Goal: Task Accomplishment & Management: Manage account settings

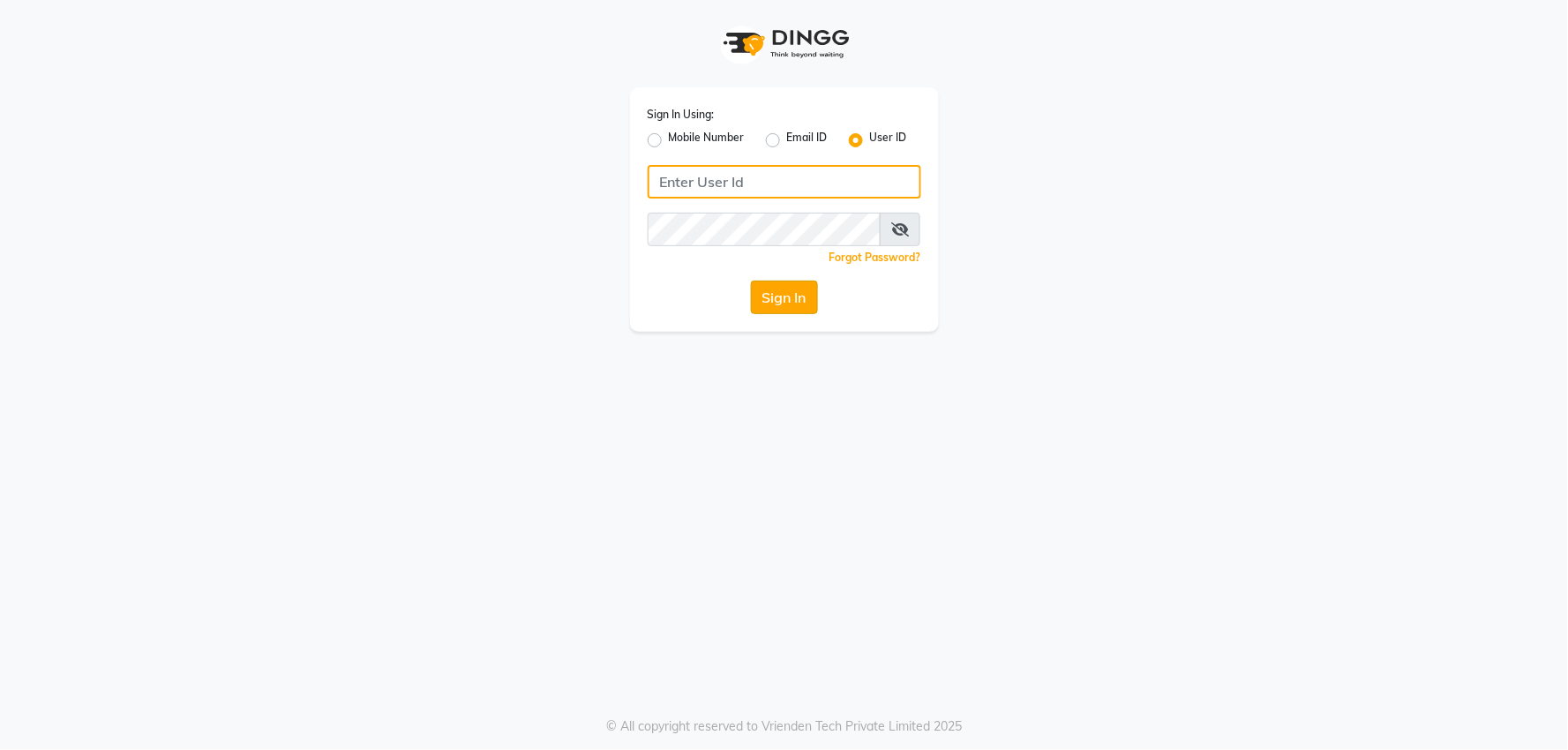
type input "[PERSON_NAME]"
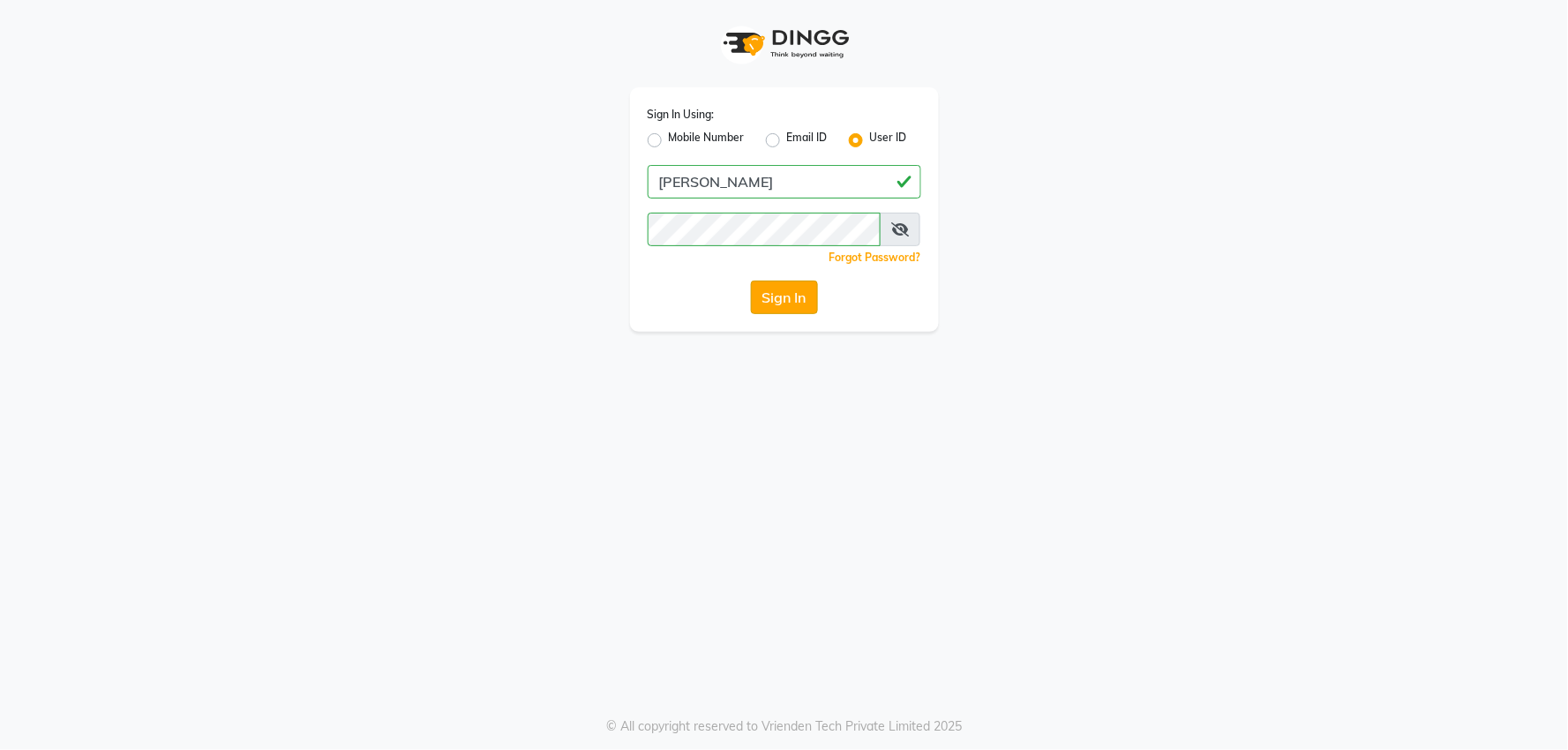
drag, startPoint x: 766, startPoint y: 292, endPoint x: 771, endPoint y: 309, distance: 17.7
click at [766, 298] on button "Sign In" at bounding box center [784, 297] width 67 height 33
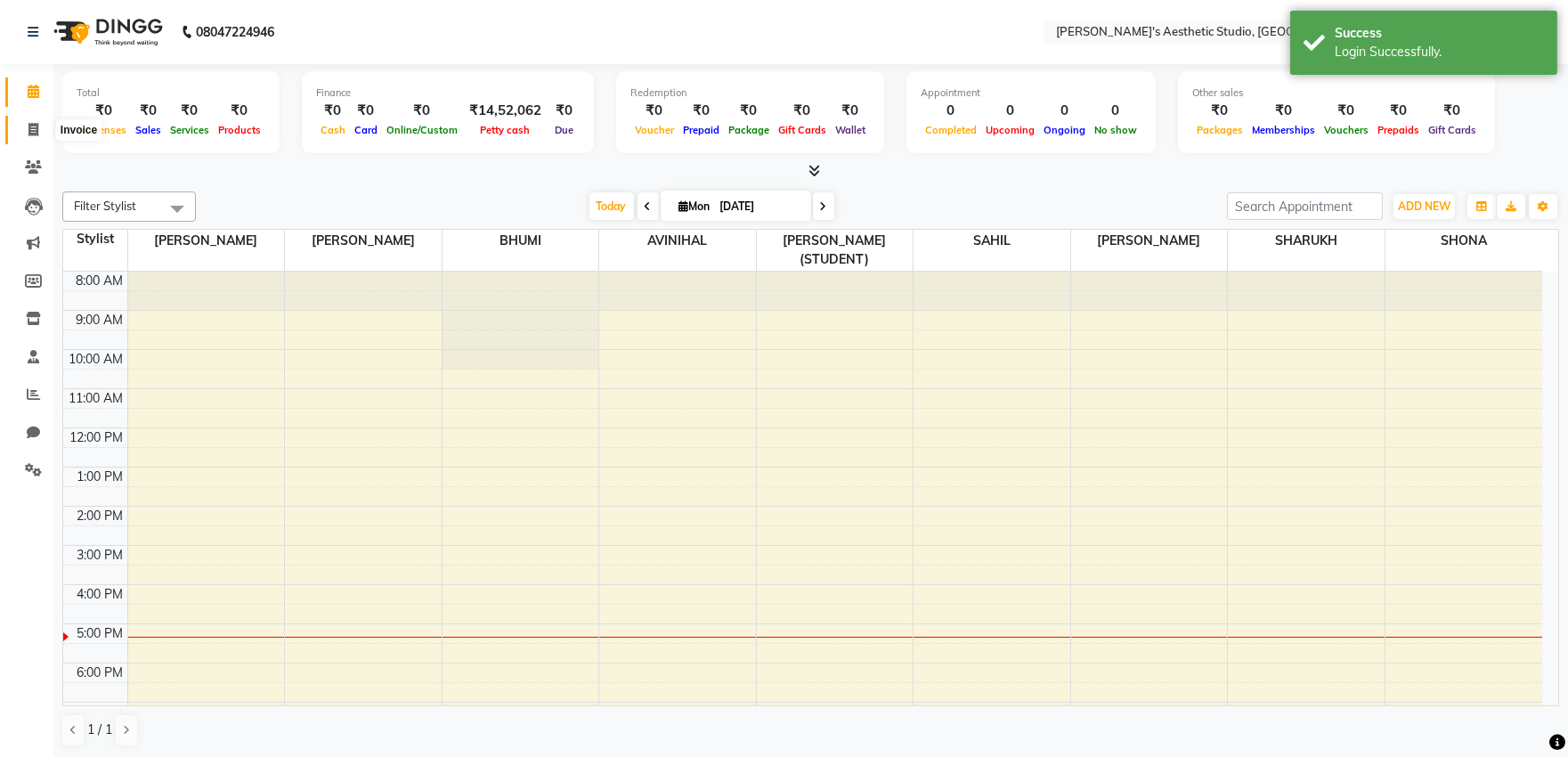
click at [30, 128] on icon at bounding box center [34, 129] width 10 height 13
select select "service"
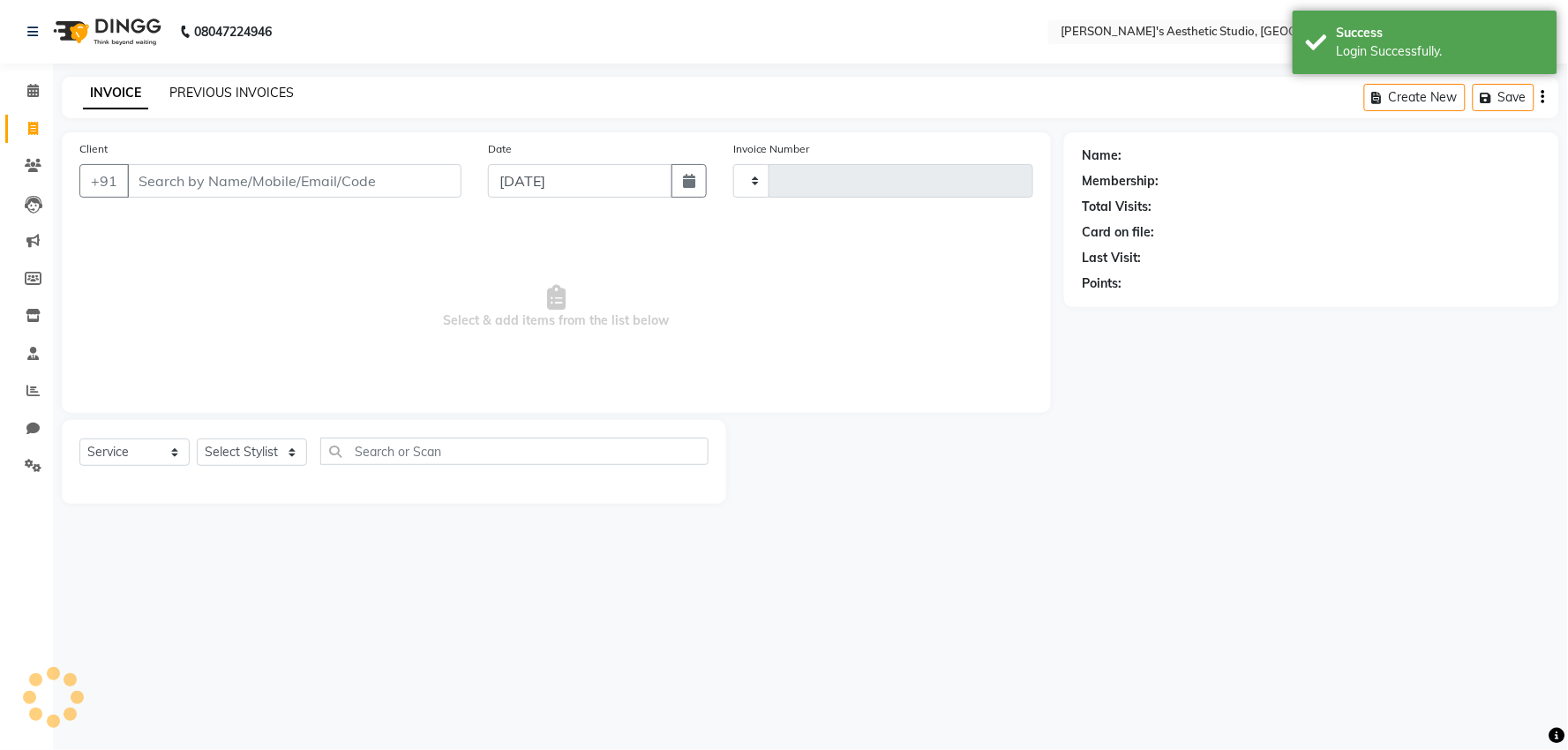
click at [250, 90] on link "PREVIOUS INVOICES" at bounding box center [231, 93] width 124 height 16
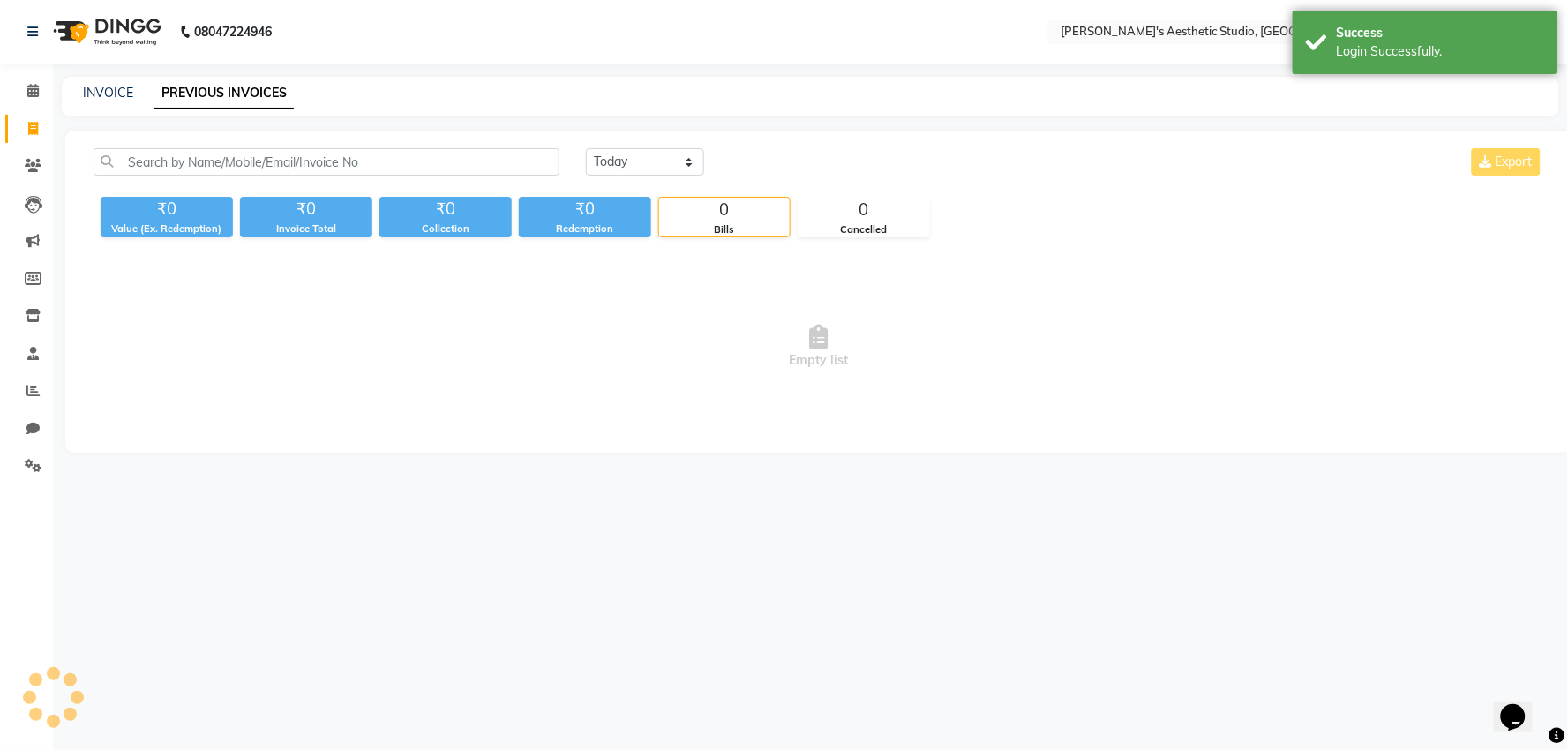
click at [668, 179] on div "[DATE] [DATE] Custom Range Export" at bounding box center [1065, 169] width 984 height 41
click at [666, 159] on select "[DATE] [DATE] Custom Range" at bounding box center [645, 162] width 118 height 28
select select "[DATE]"
click at [586, 149] on select "[DATE] [DATE] Custom Range" at bounding box center [645, 162] width 118 height 28
click at [668, 167] on select "[DATE] [DATE] Custom Range" at bounding box center [645, 162] width 118 height 28
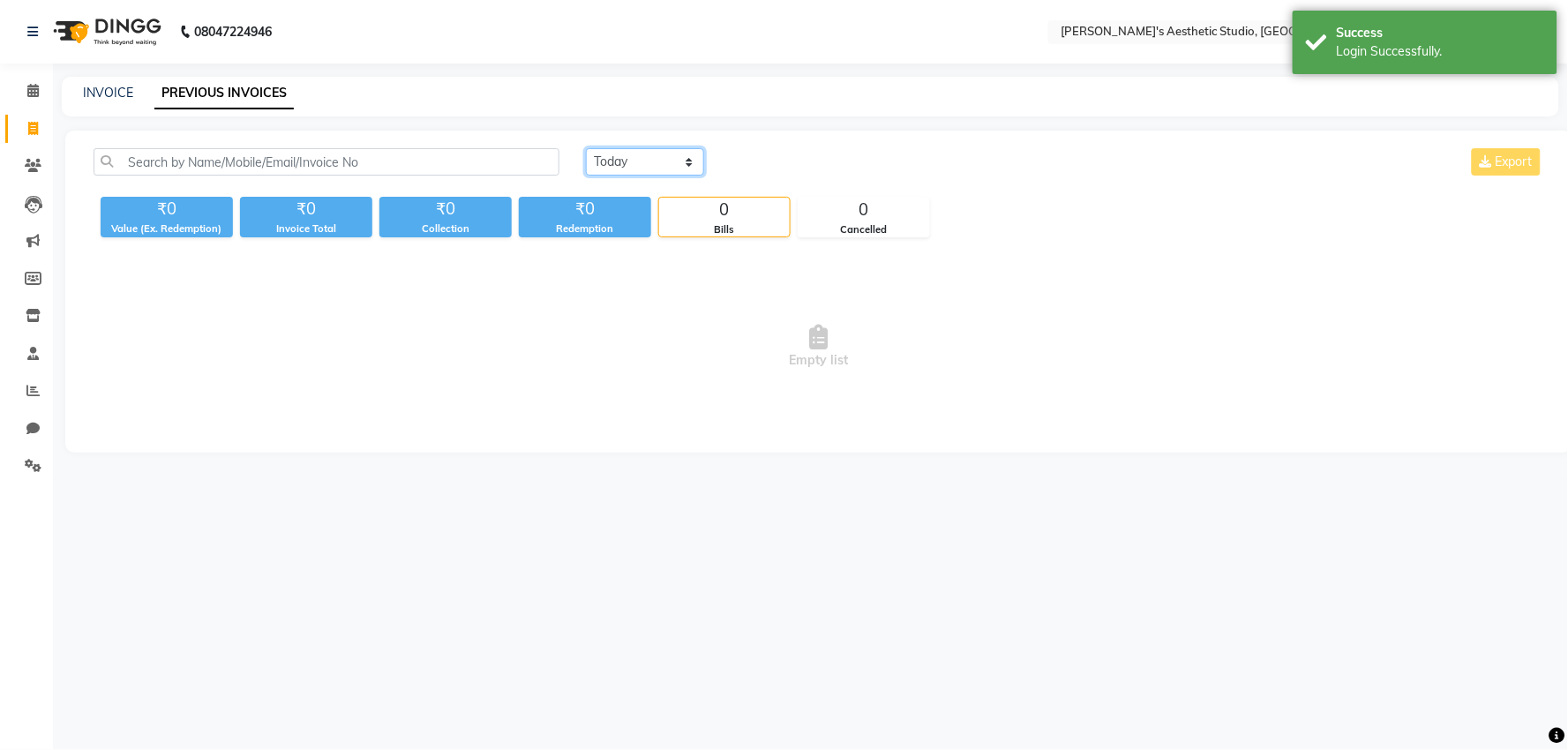
click at [586, 149] on select "[DATE] [DATE] Custom Range" at bounding box center [645, 162] width 118 height 28
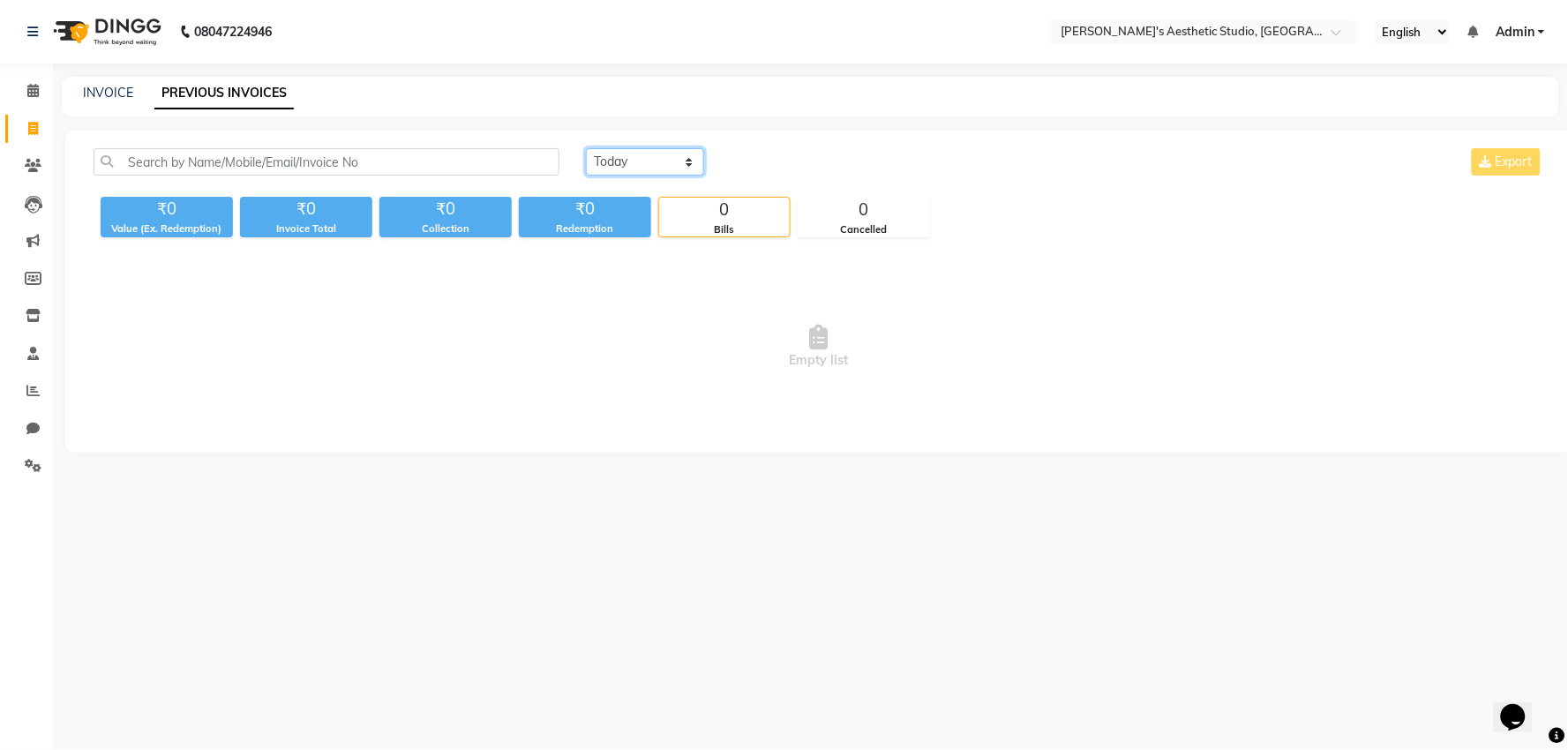
click at [649, 168] on select "[DATE] [DATE] Custom Range" at bounding box center [645, 162] width 118 height 28
select select "[DATE]"
click at [586, 149] on select "[DATE] [DATE] Custom Range" at bounding box center [645, 162] width 118 height 28
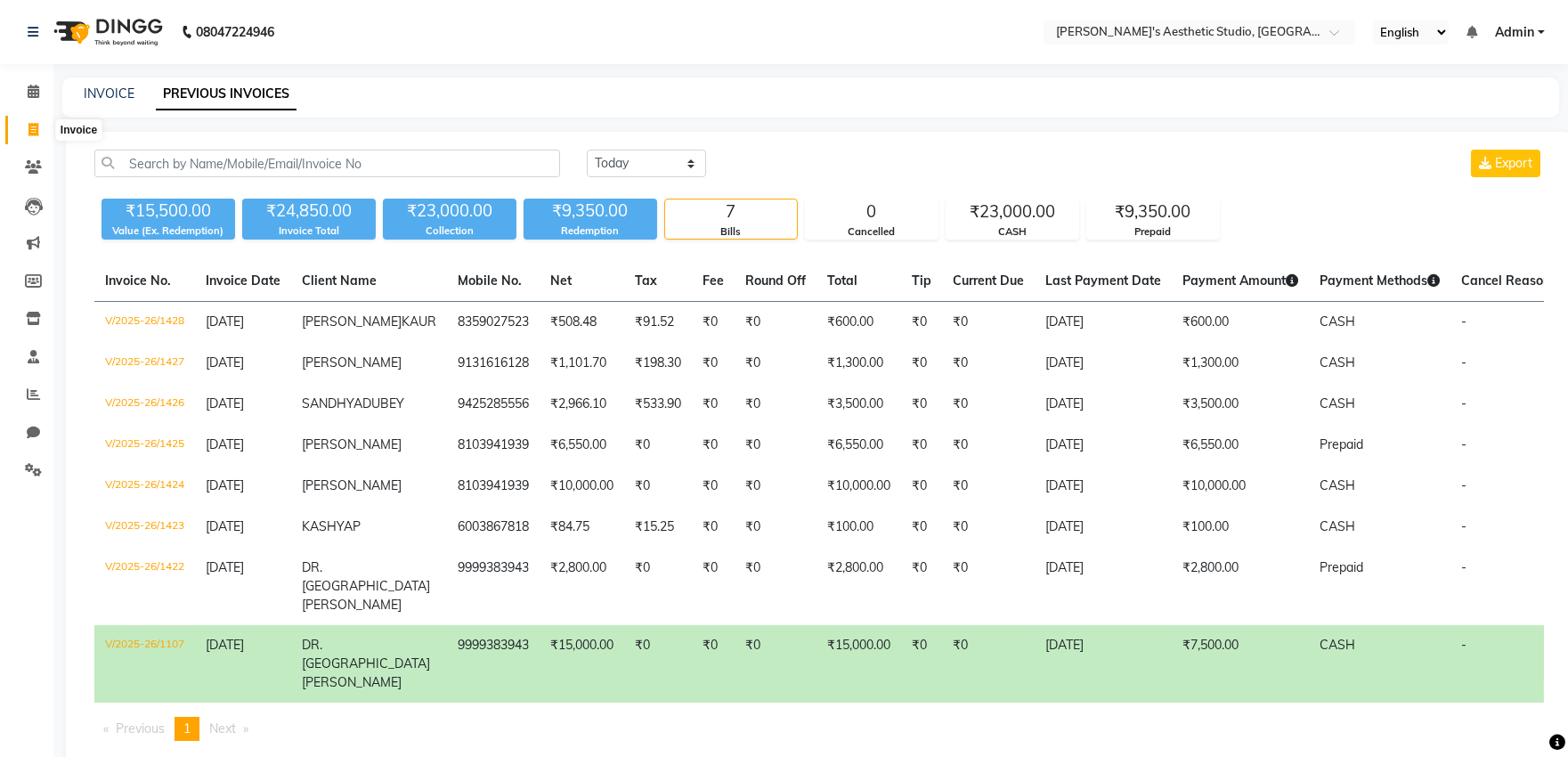
click at [32, 129] on icon at bounding box center [34, 129] width 10 height 13
select select "service"
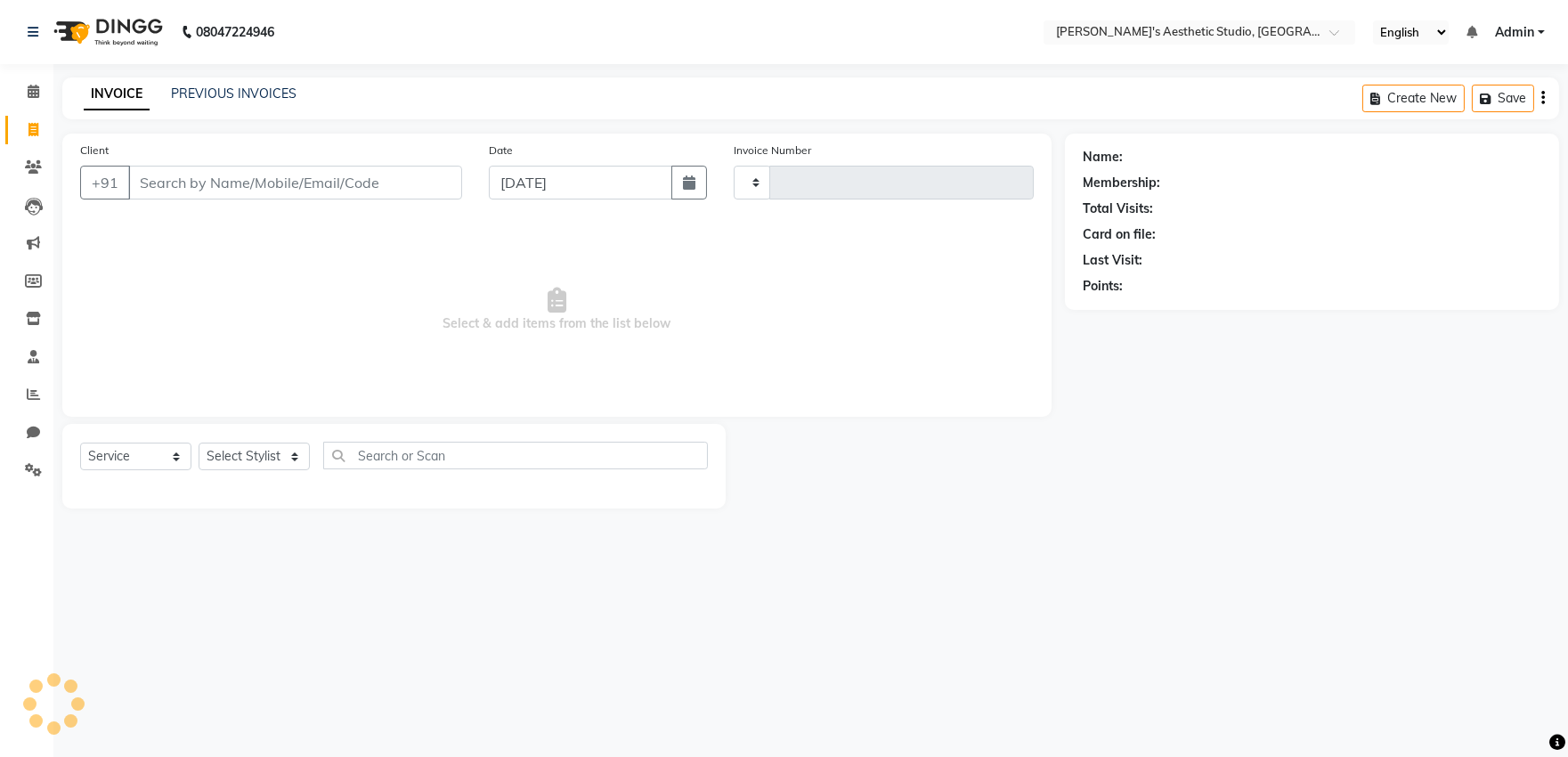
type input "1429"
select select "4077"
click at [200, 179] on input "Client" at bounding box center [297, 183] width 338 height 34
select select "membership"
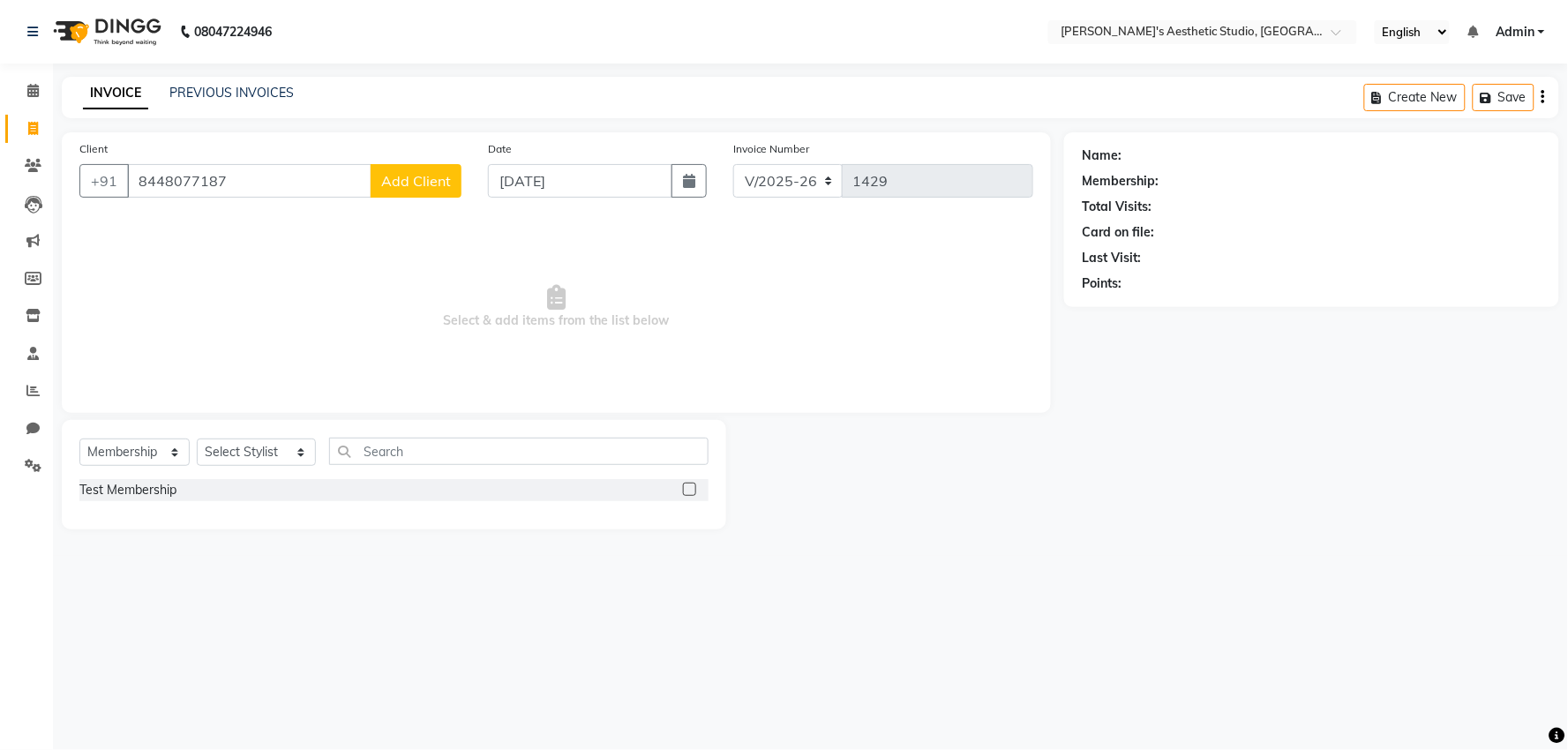
type input "8448077187"
click at [412, 190] on button "Add Client" at bounding box center [415, 181] width 91 height 33
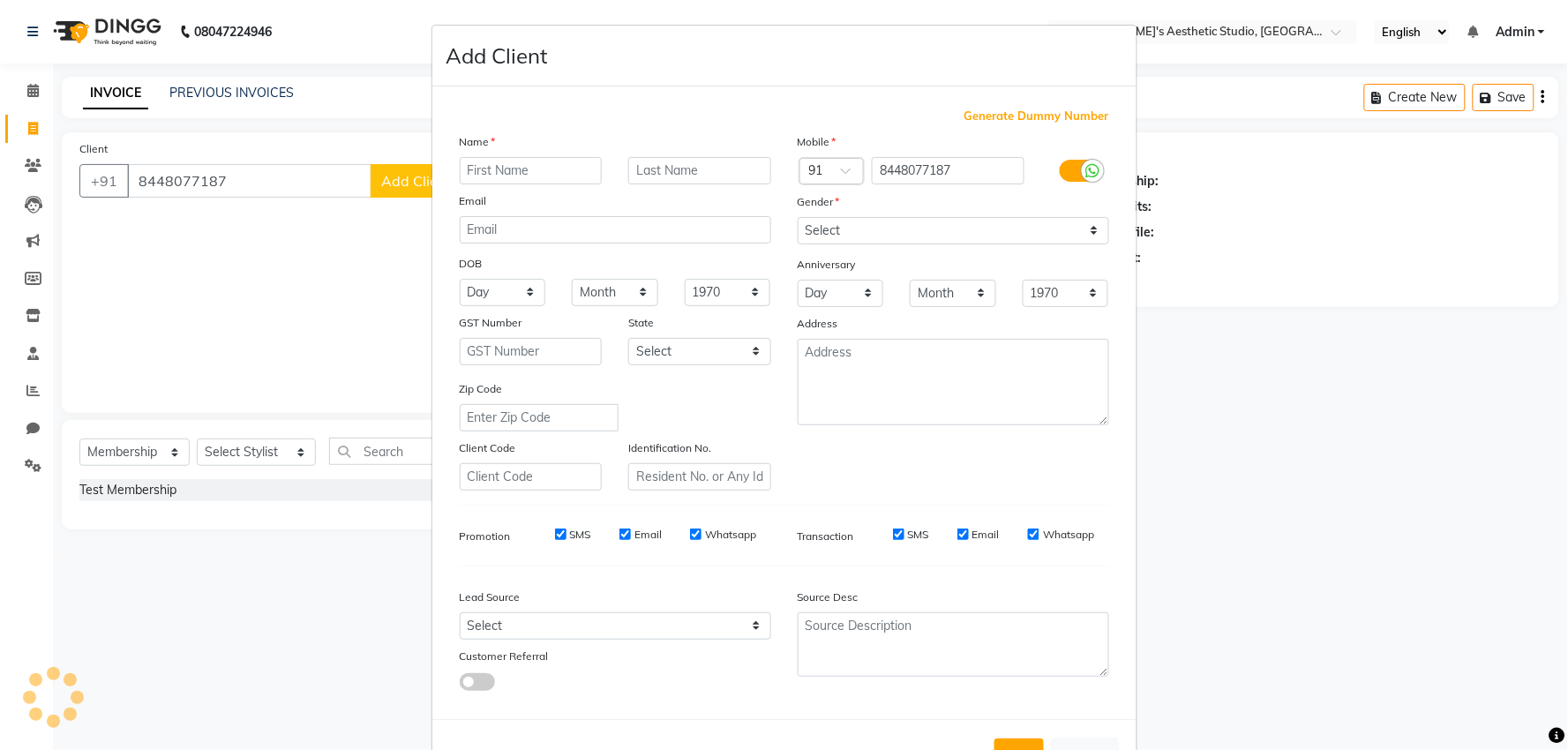
click at [548, 161] on input "text" at bounding box center [531, 171] width 143 height 28
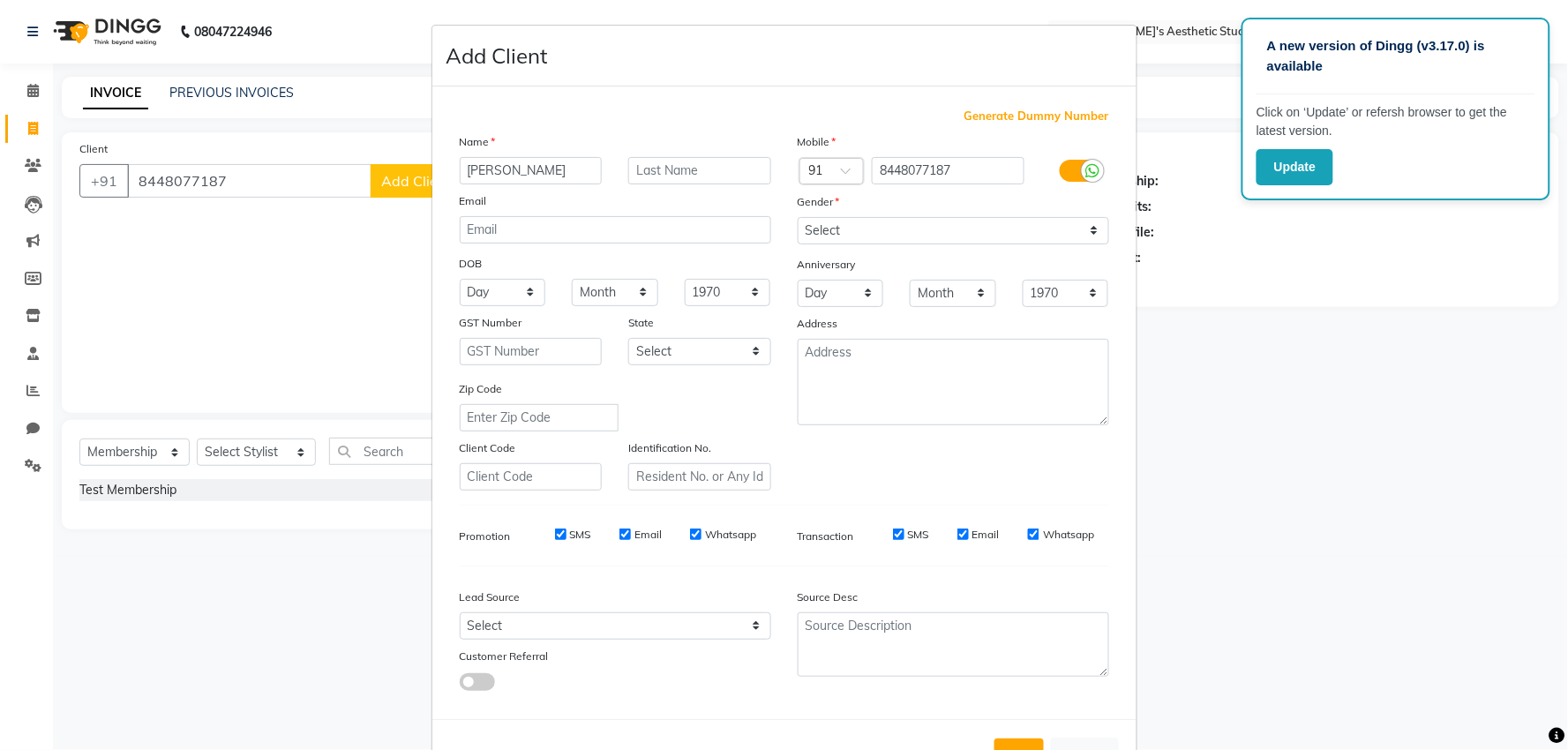
type input "TANPREET"
click at [1060, 233] on select "Select Male Female Other Prefer Not To Say" at bounding box center [953, 231] width 311 height 28
select select "female"
click at [797, 218] on select "Select Male Female Other Prefer Not To Say" at bounding box center [953, 231] width 311 height 28
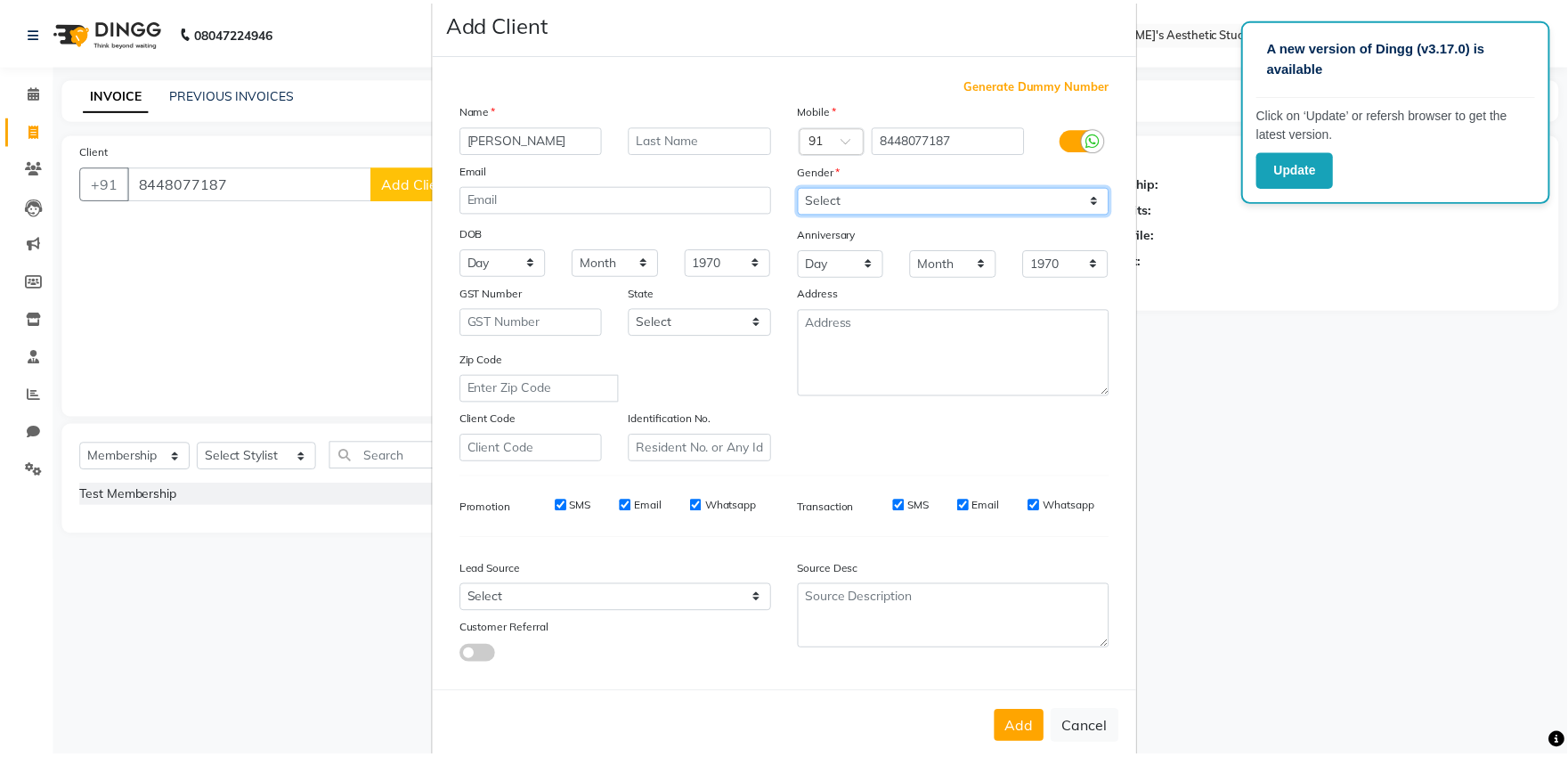
scroll to position [66, 0]
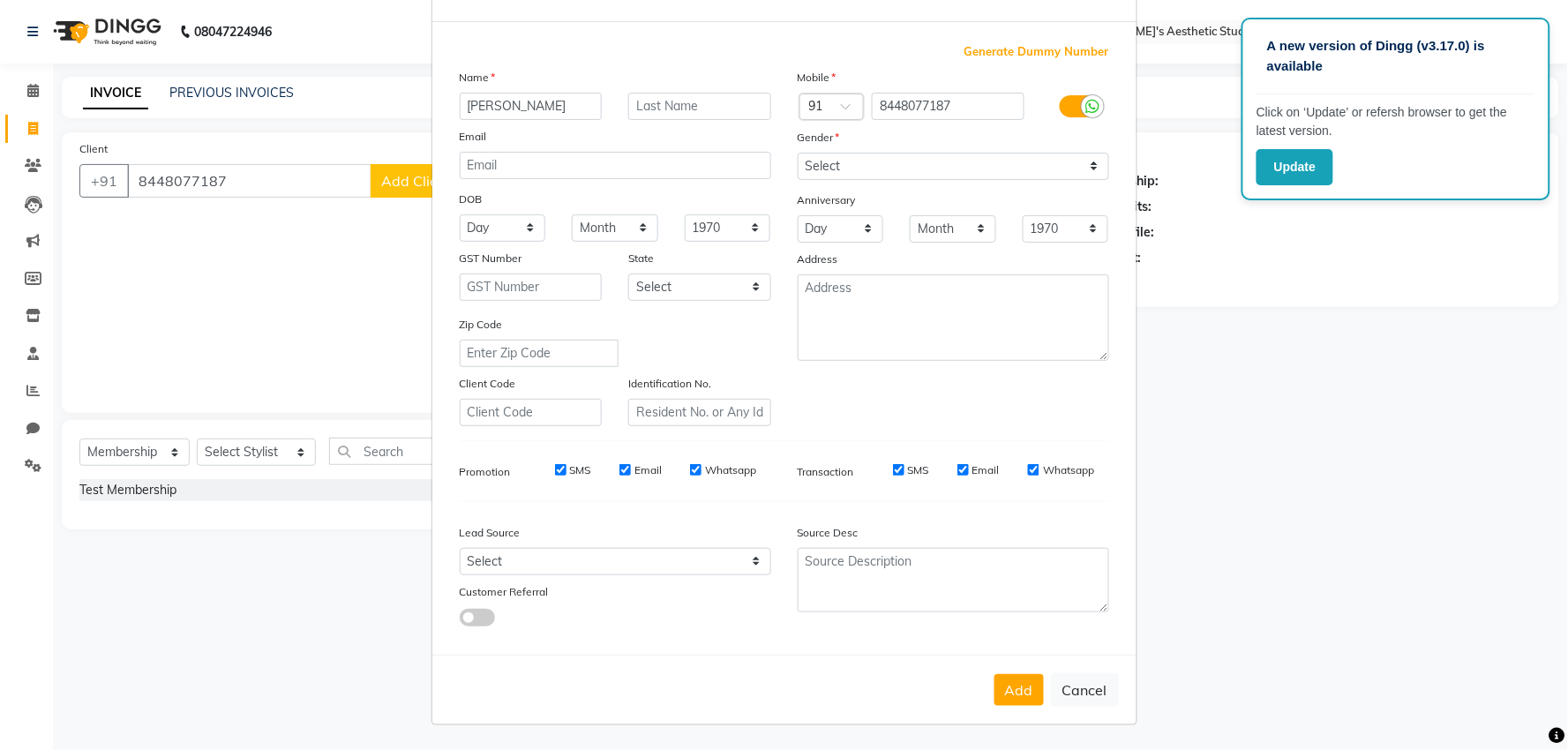
drag, startPoint x: 1007, startPoint y: 683, endPoint x: 1009, endPoint y: 674, distance: 9.2
click at [1009, 681] on button "Add" at bounding box center [1019, 690] width 49 height 31
select select
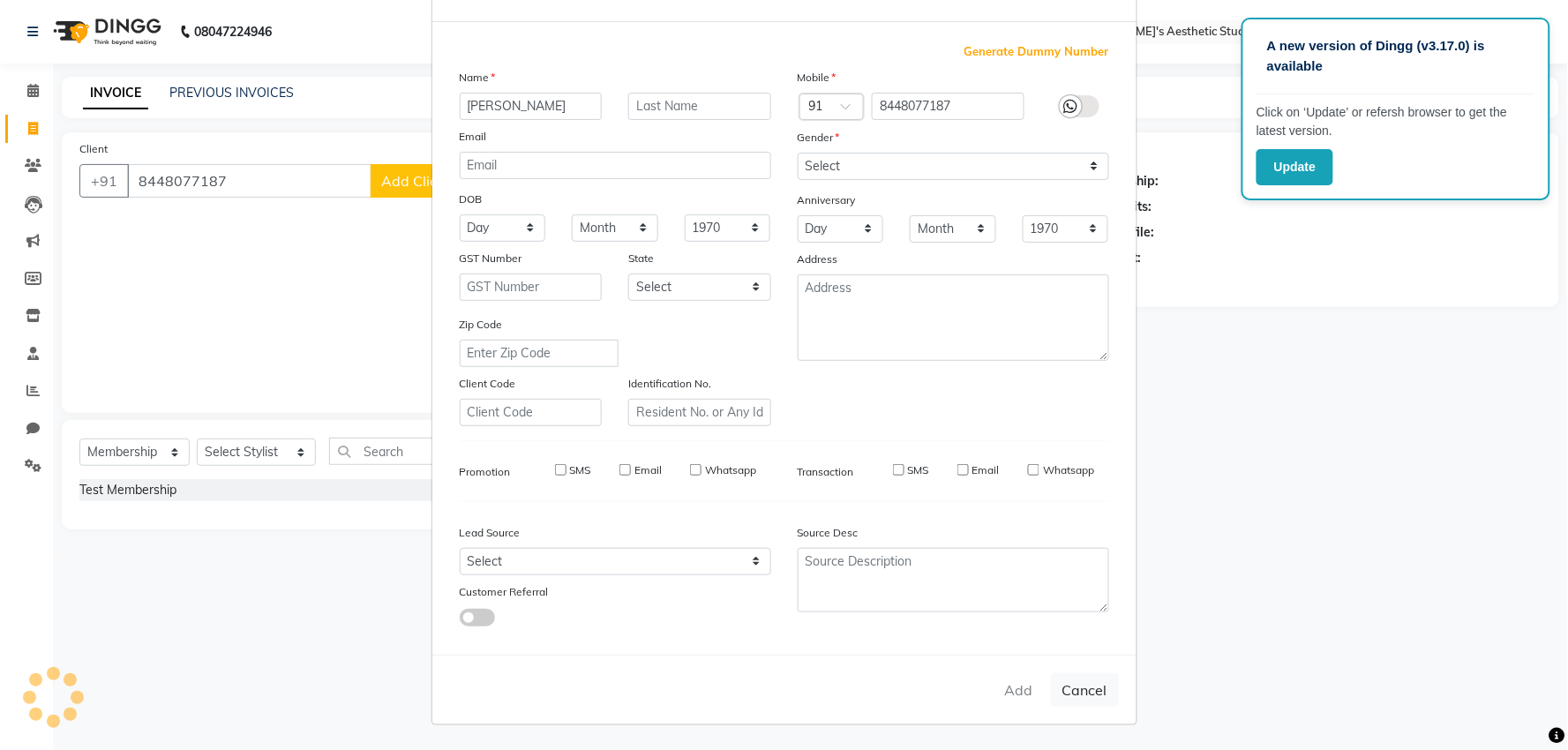
select select
checkbox input "false"
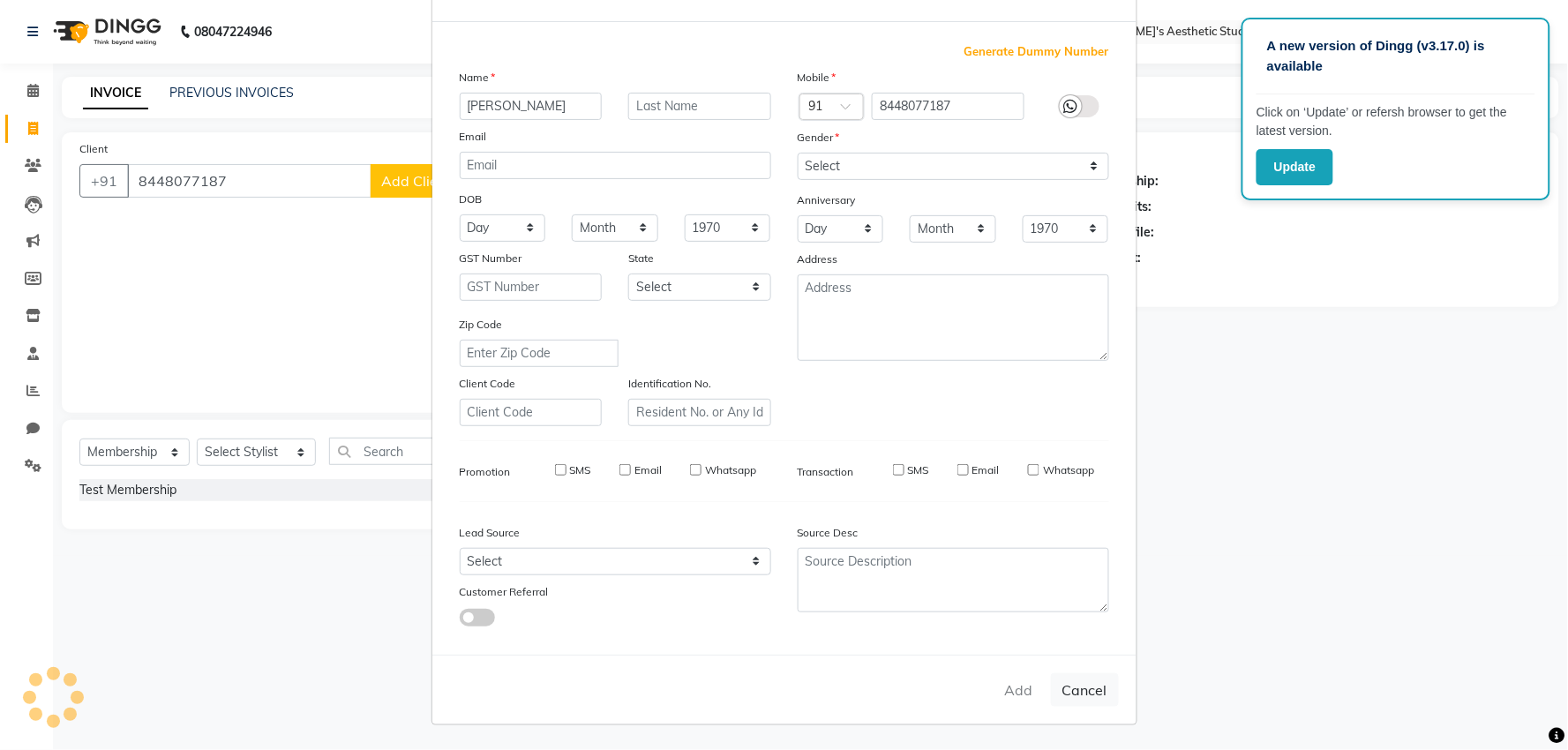
checkbox input "false"
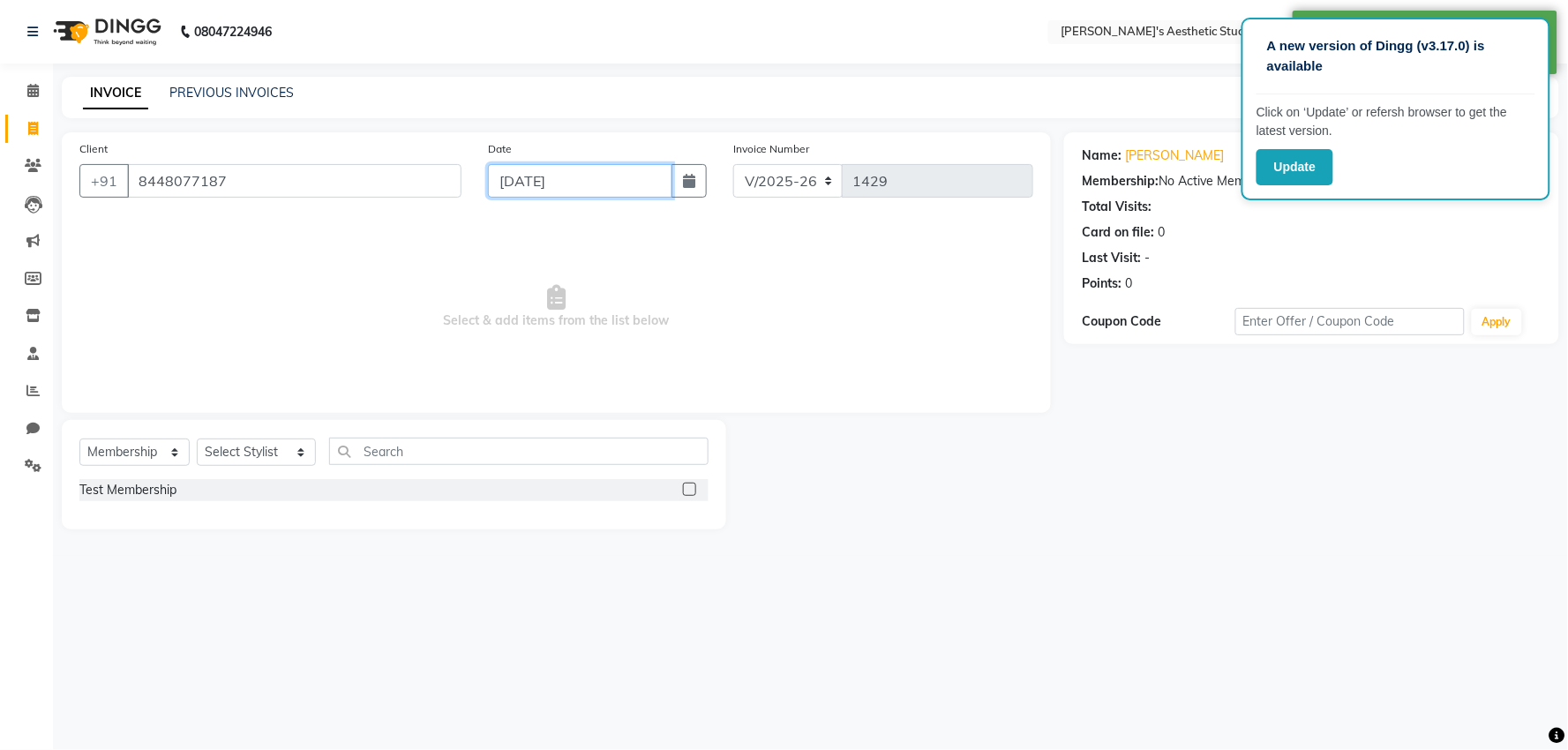
click at [630, 174] on input "[DATE]" at bounding box center [580, 181] width 184 height 33
select select "9"
select select "2025"
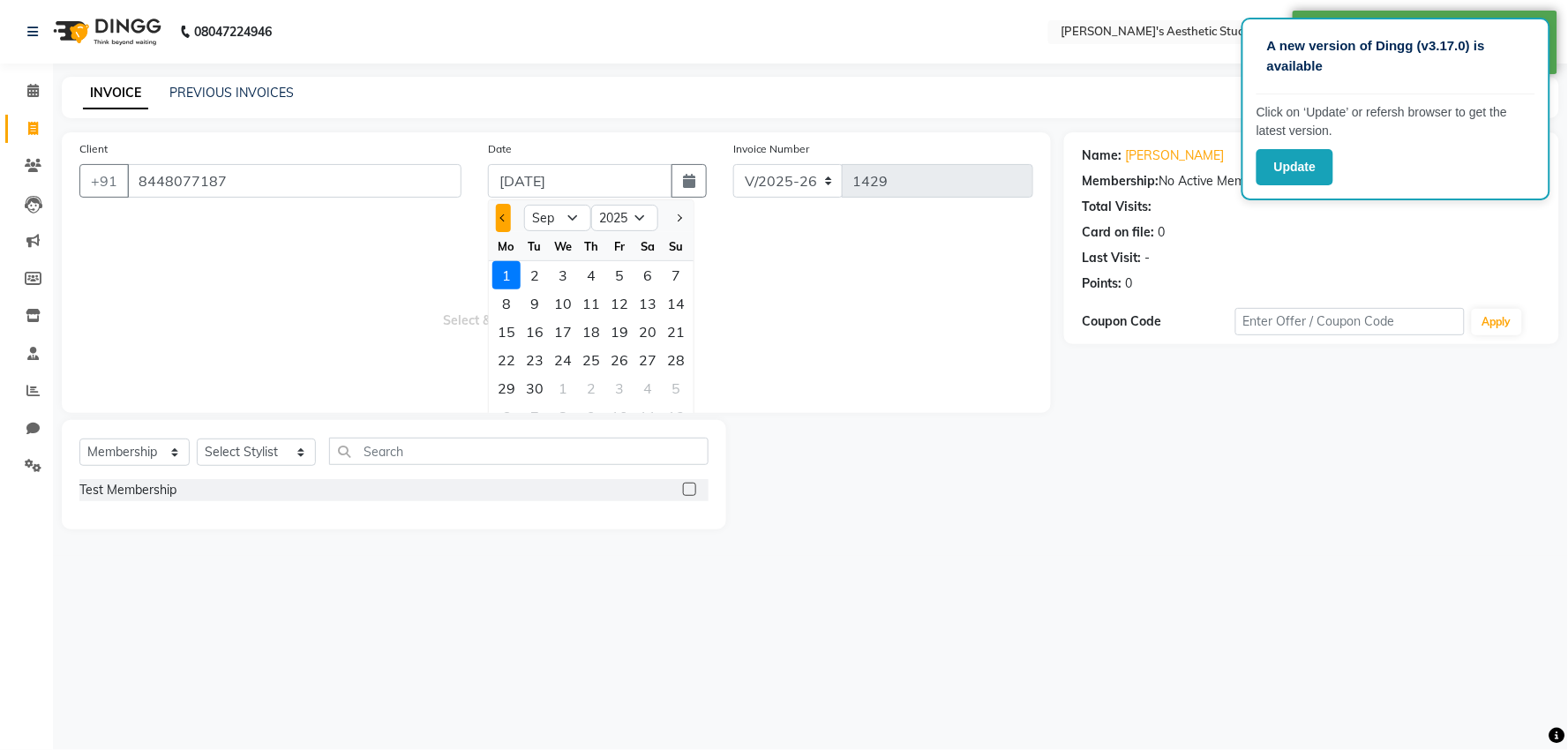
click at [499, 220] on button "Previous month" at bounding box center [503, 218] width 15 height 29
select select "8"
click at [667, 382] on div "31" at bounding box center [675, 388] width 29 height 29
type input "[DATE]"
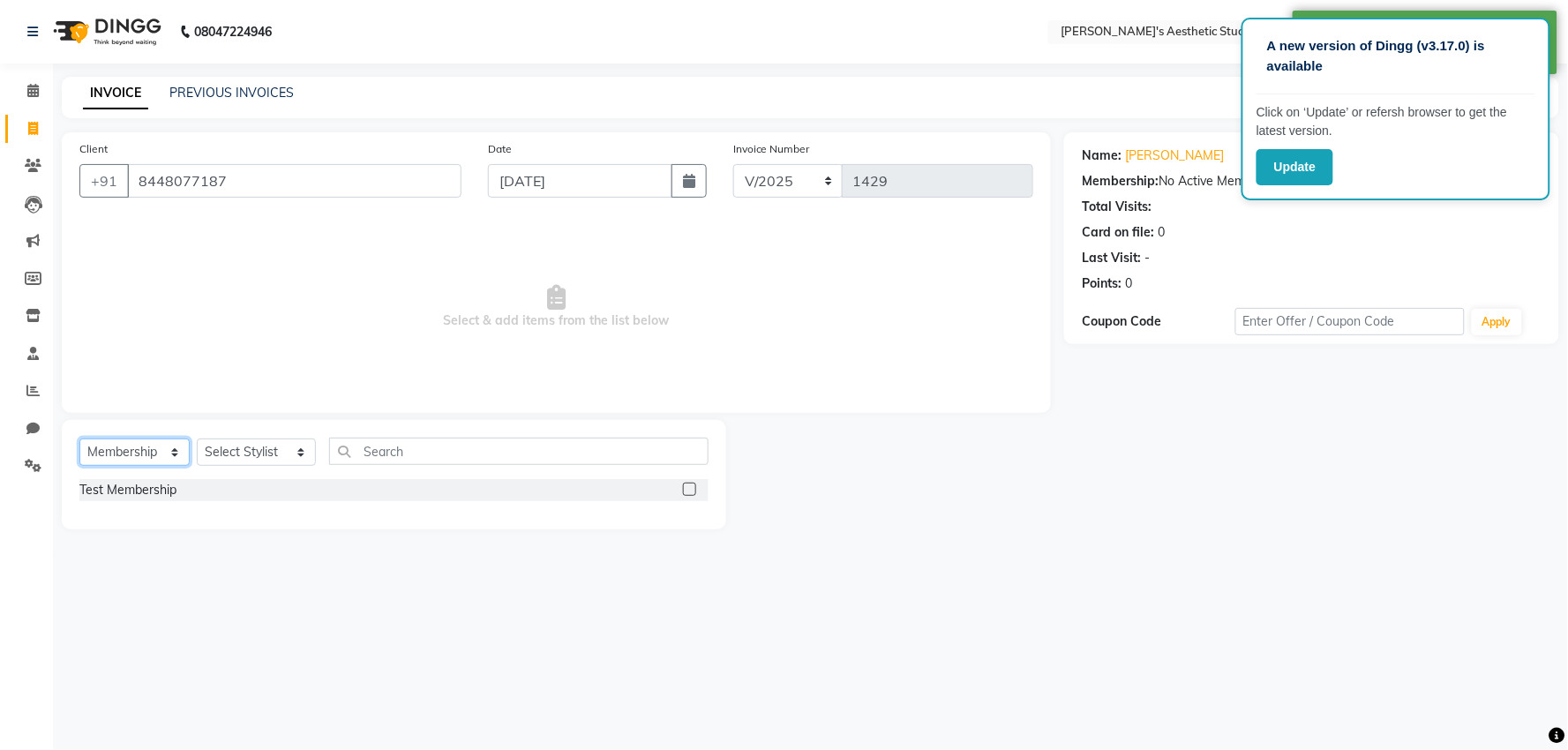
click at [143, 465] on select "Select Service Product Membership Package Voucher Prepaid Gift Card" at bounding box center [135, 452] width 110 height 28
select select "service"
click at [80, 439] on select "Select Service Product Membership Package Voucher Prepaid Gift Card" at bounding box center [135, 452] width 110 height 28
click at [245, 460] on select "Select Stylist AVINIHAL BHUMI GURPREET KAUR MANISHA RAJPUT MEHAR NIGAR (STUDENT…" at bounding box center [256, 452] width 119 height 28
select select "68537"
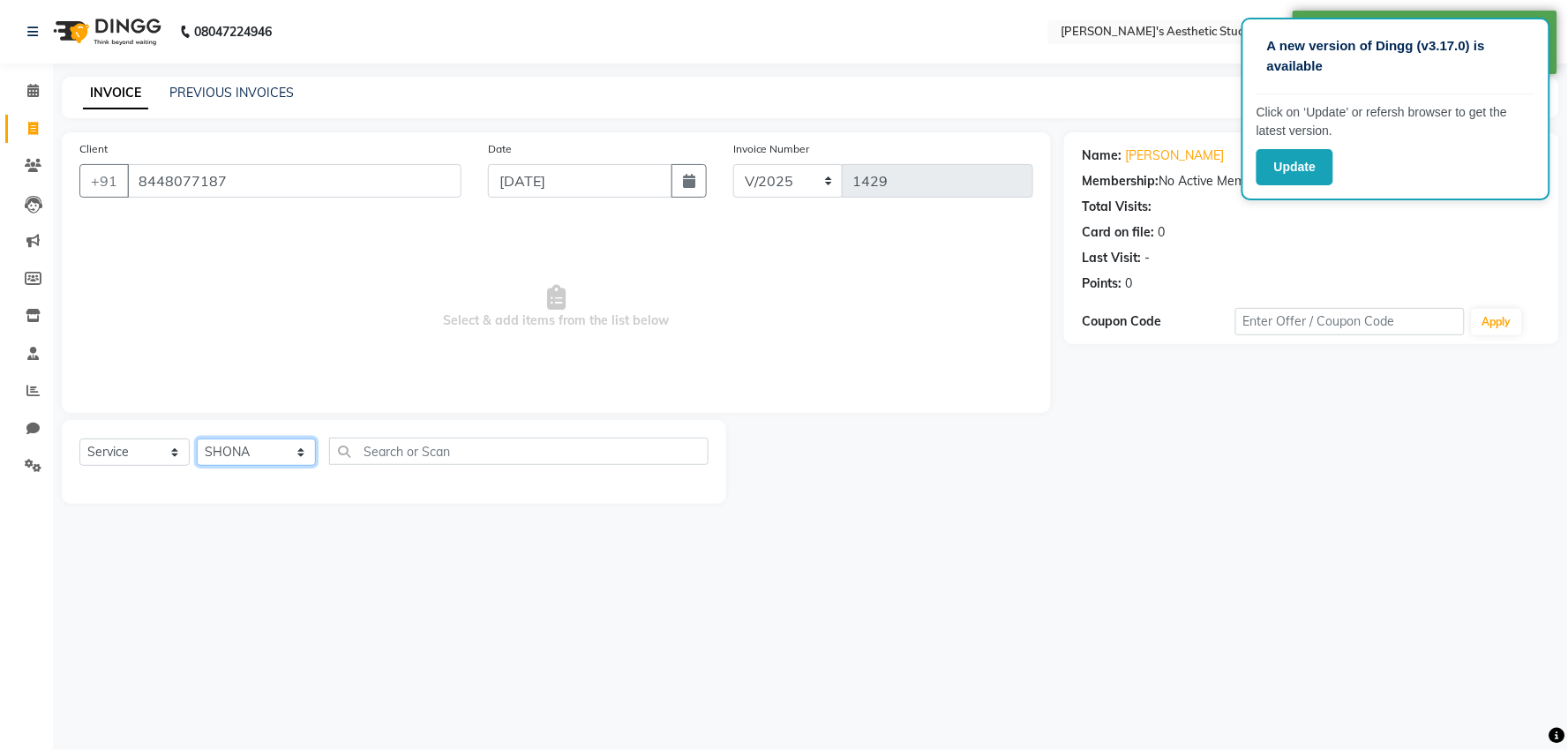
click at [197, 439] on select "Select Stylist AVINIHAL BHUMI GURPREET KAUR MANISHA RAJPUT MEHAR NIGAR (STUDENT…" at bounding box center [256, 452] width 119 height 28
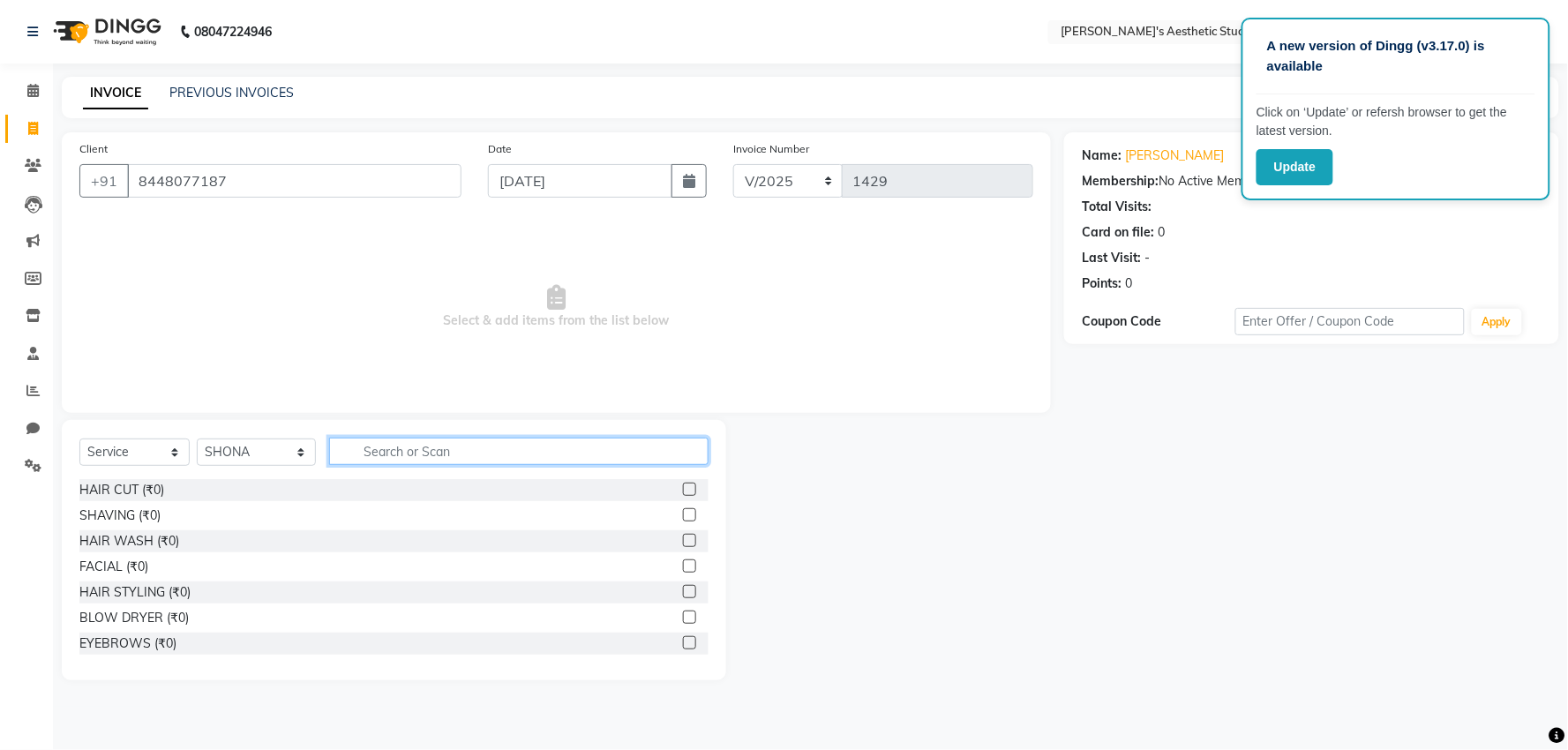
click at [416, 452] on input "text" at bounding box center [518, 452] width 379 height 28
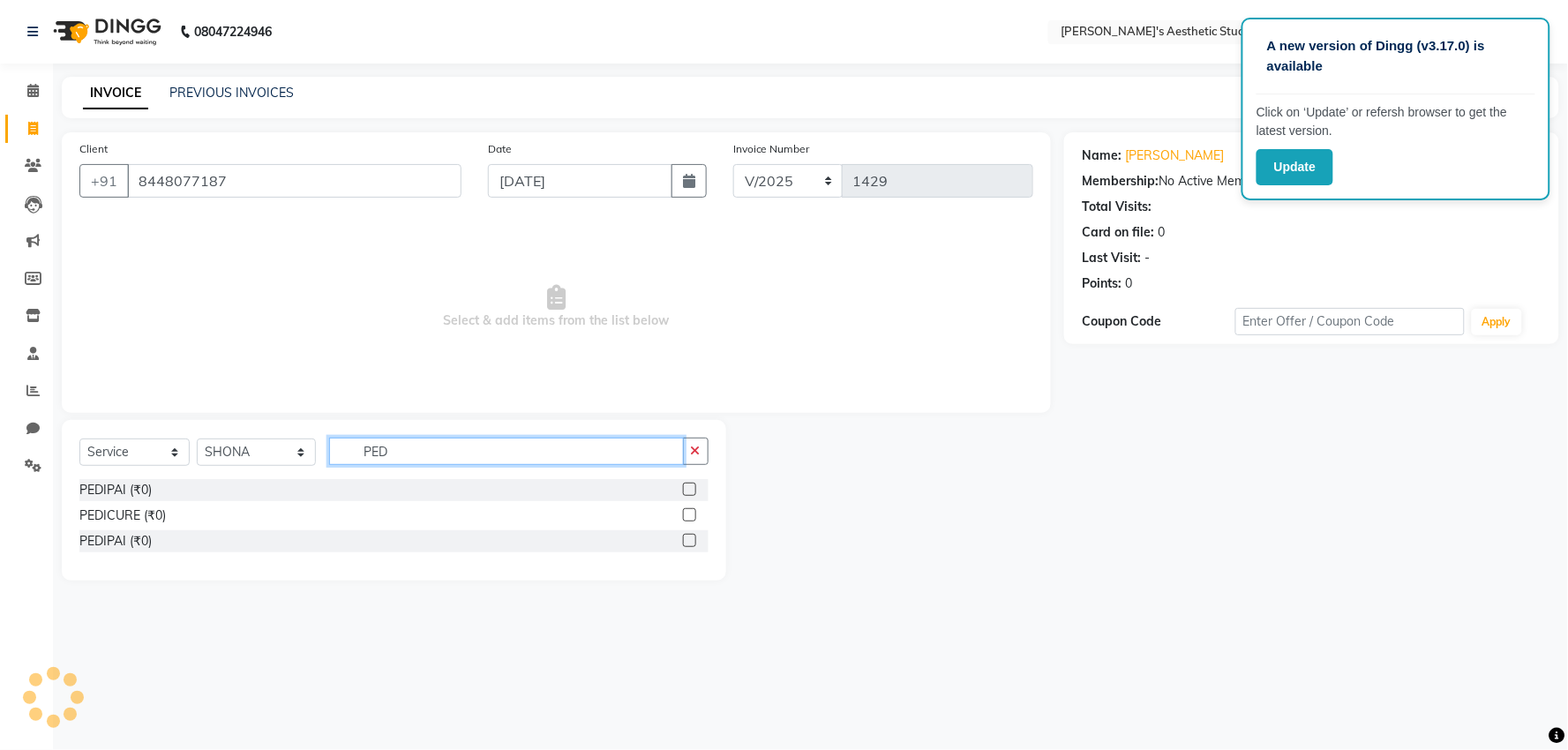
type input "PED"
drag, startPoint x: 686, startPoint y: 515, endPoint x: 699, endPoint y: 487, distance: 30.9
click at [688, 515] on label at bounding box center [689, 514] width 13 height 13
click at [688, 515] on input "checkbox" at bounding box center [689, 516] width 12 height 12
checkbox input "true"
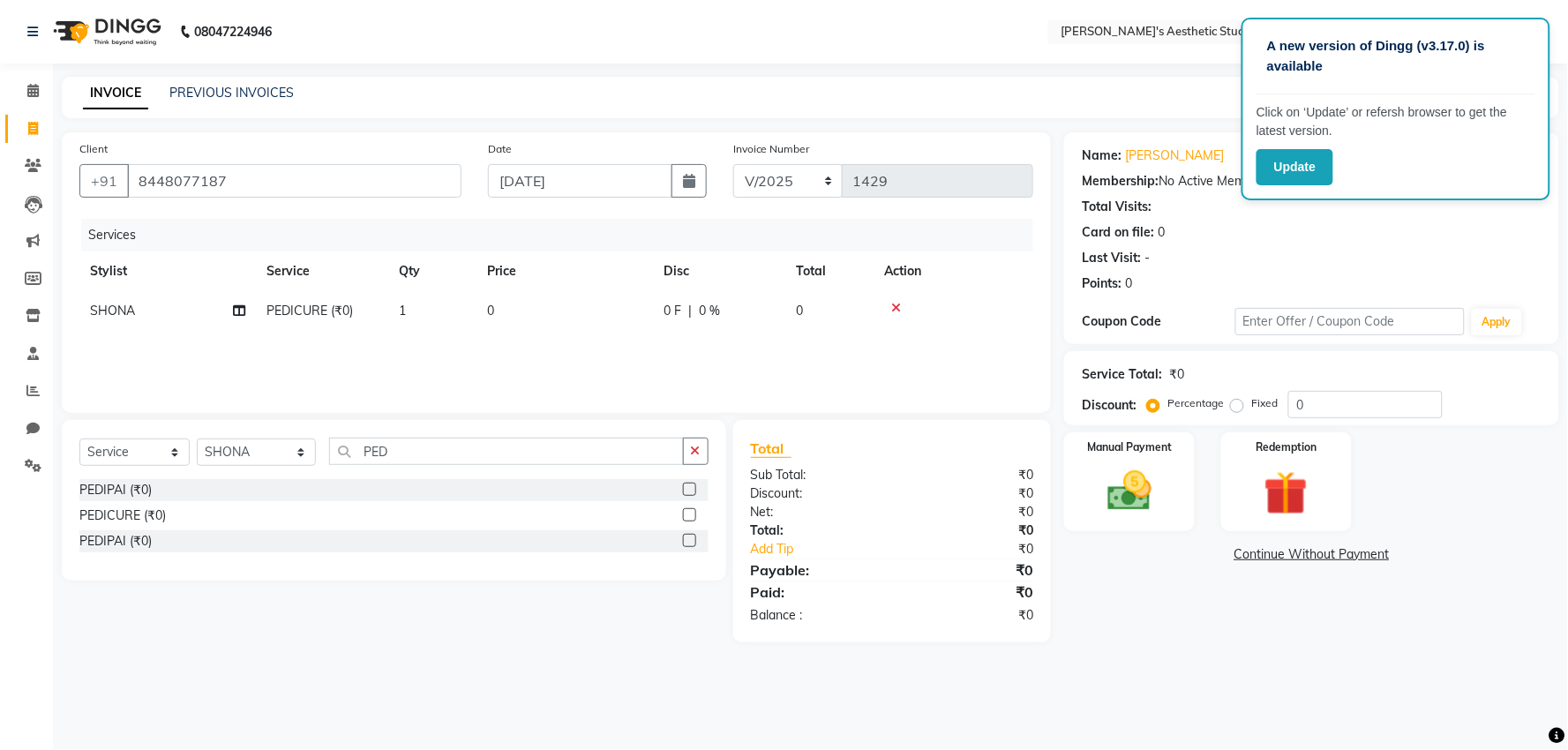
click at [702, 450] on button "button" at bounding box center [696, 452] width 26 height 28
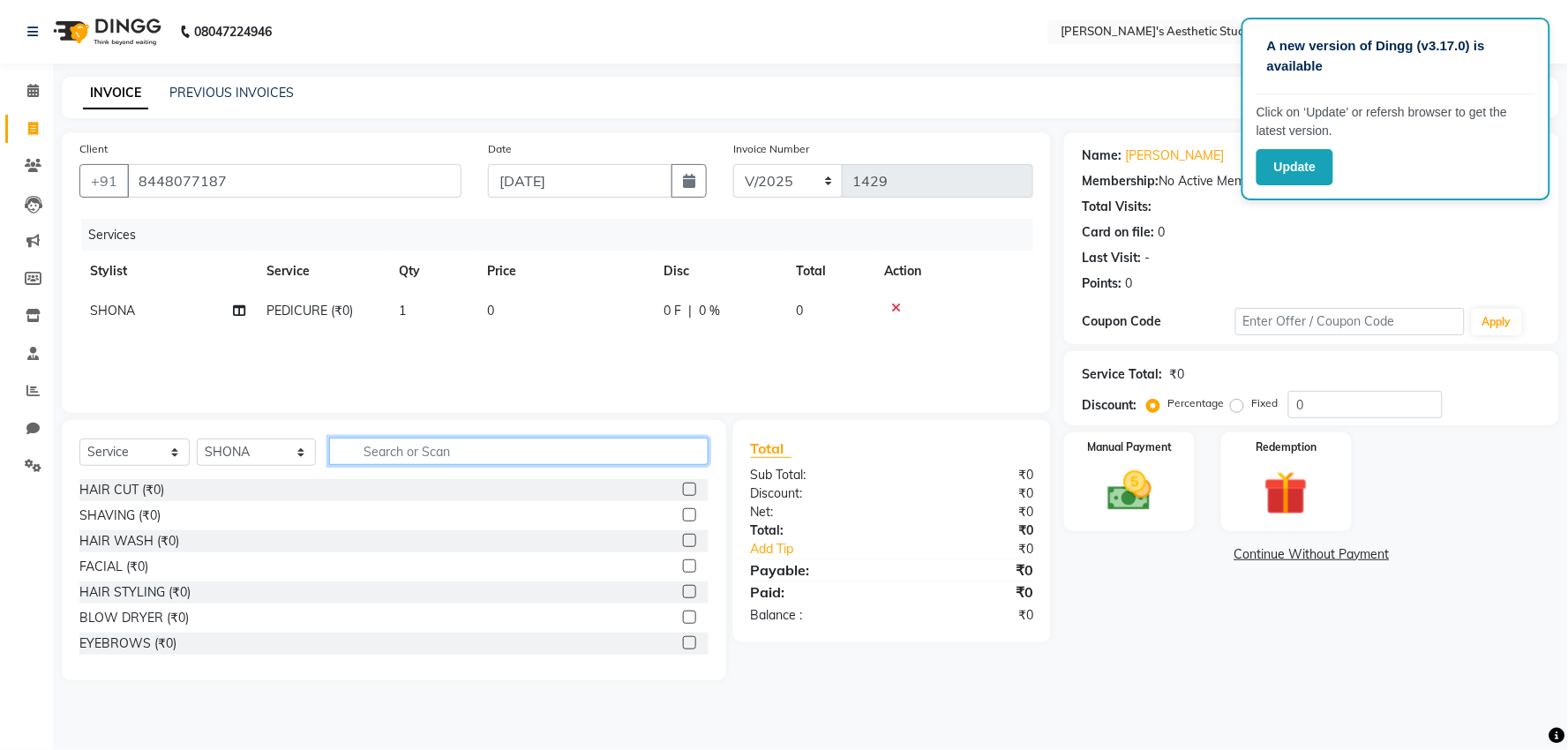
click at [699, 450] on input "text" at bounding box center [518, 452] width 379 height 28
click at [683, 489] on label at bounding box center [689, 488] width 13 height 13
click at [683, 489] on input "checkbox" at bounding box center [689, 490] width 12 height 12
checkbox input "false"
click at [169, 353] on td "SHONA" at bounding box center [167, 350] width 176 height 39
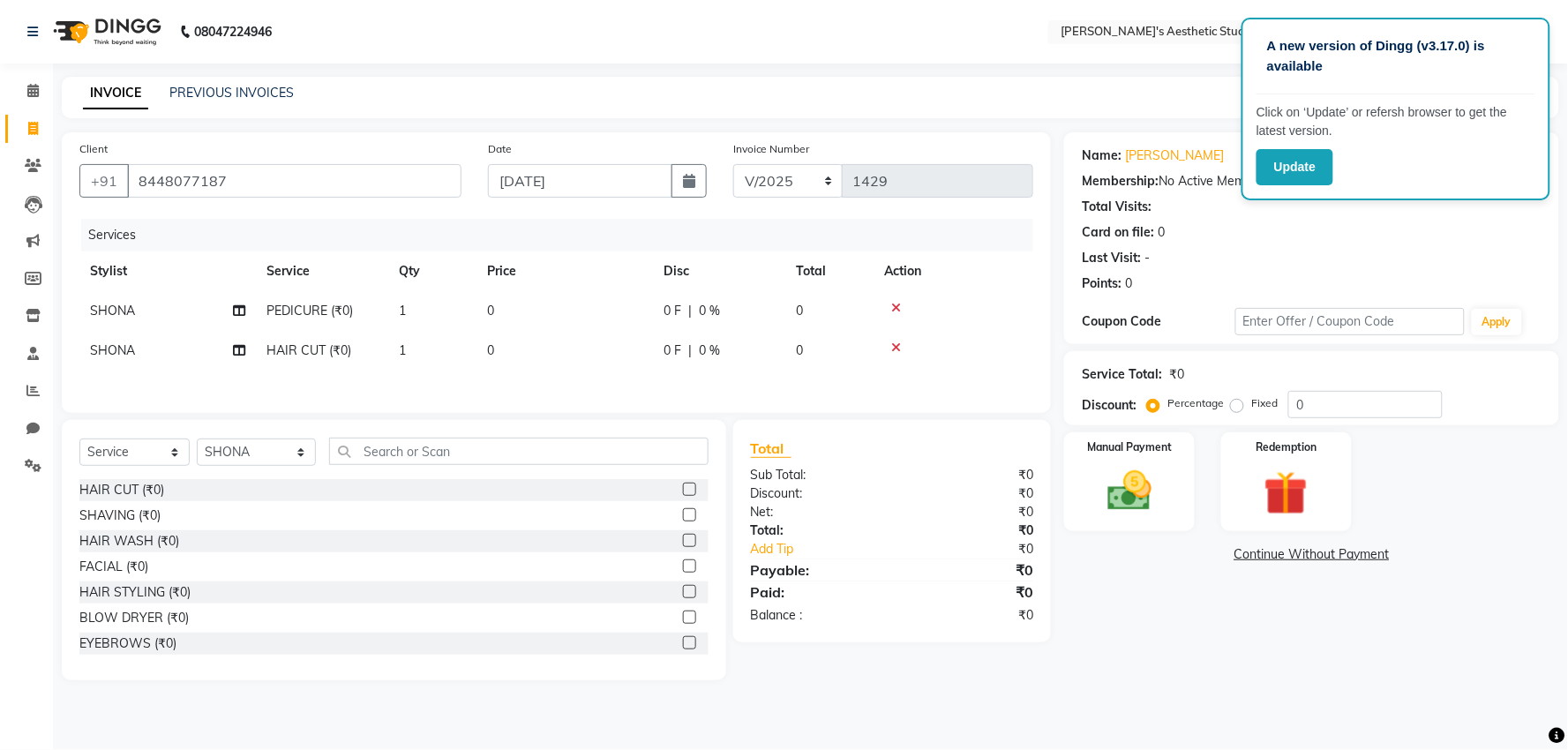
select select "68537"
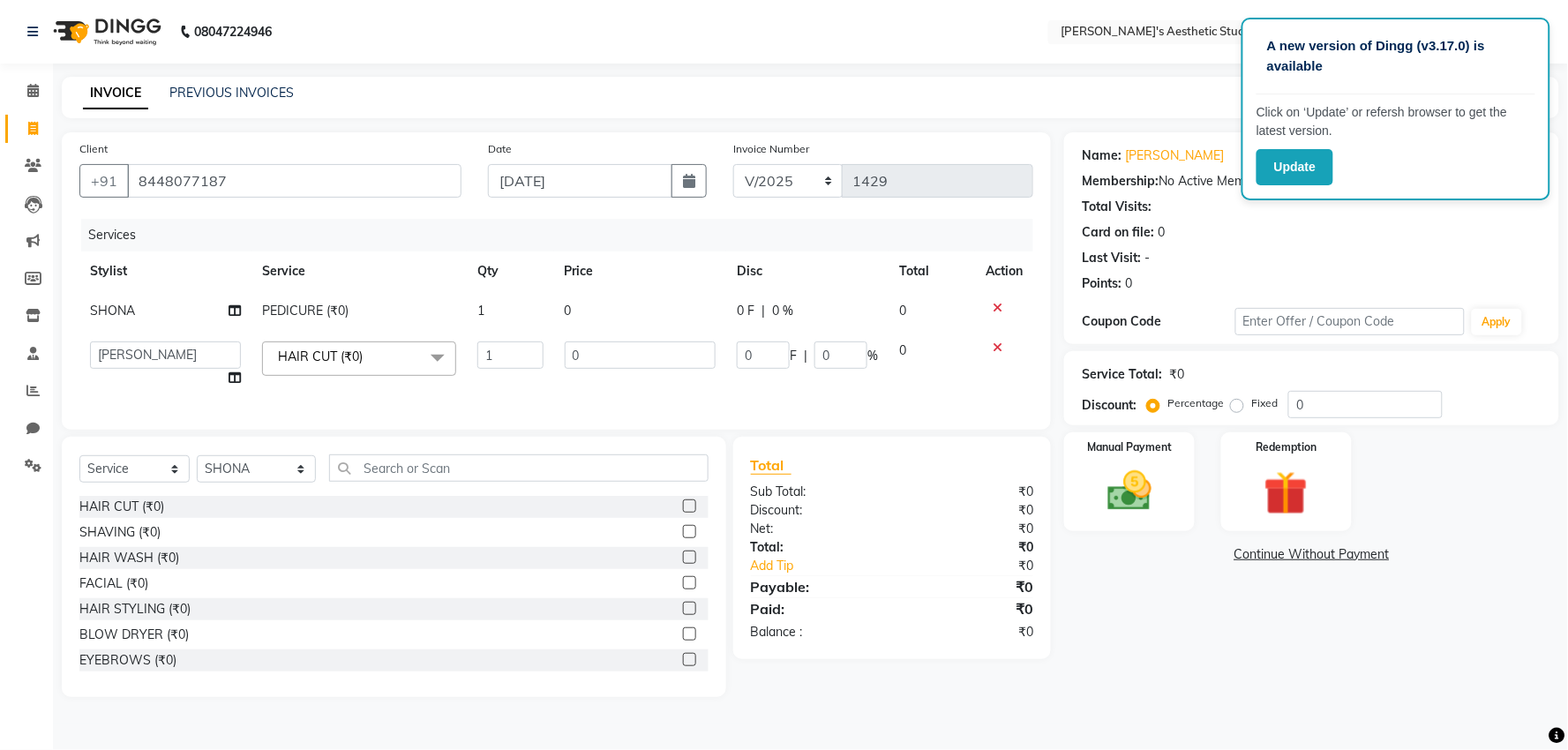
select select "21639"
click at [658, 293] on td "0" at bounding box center [640, 311] width 172 height 39
select select "68537"
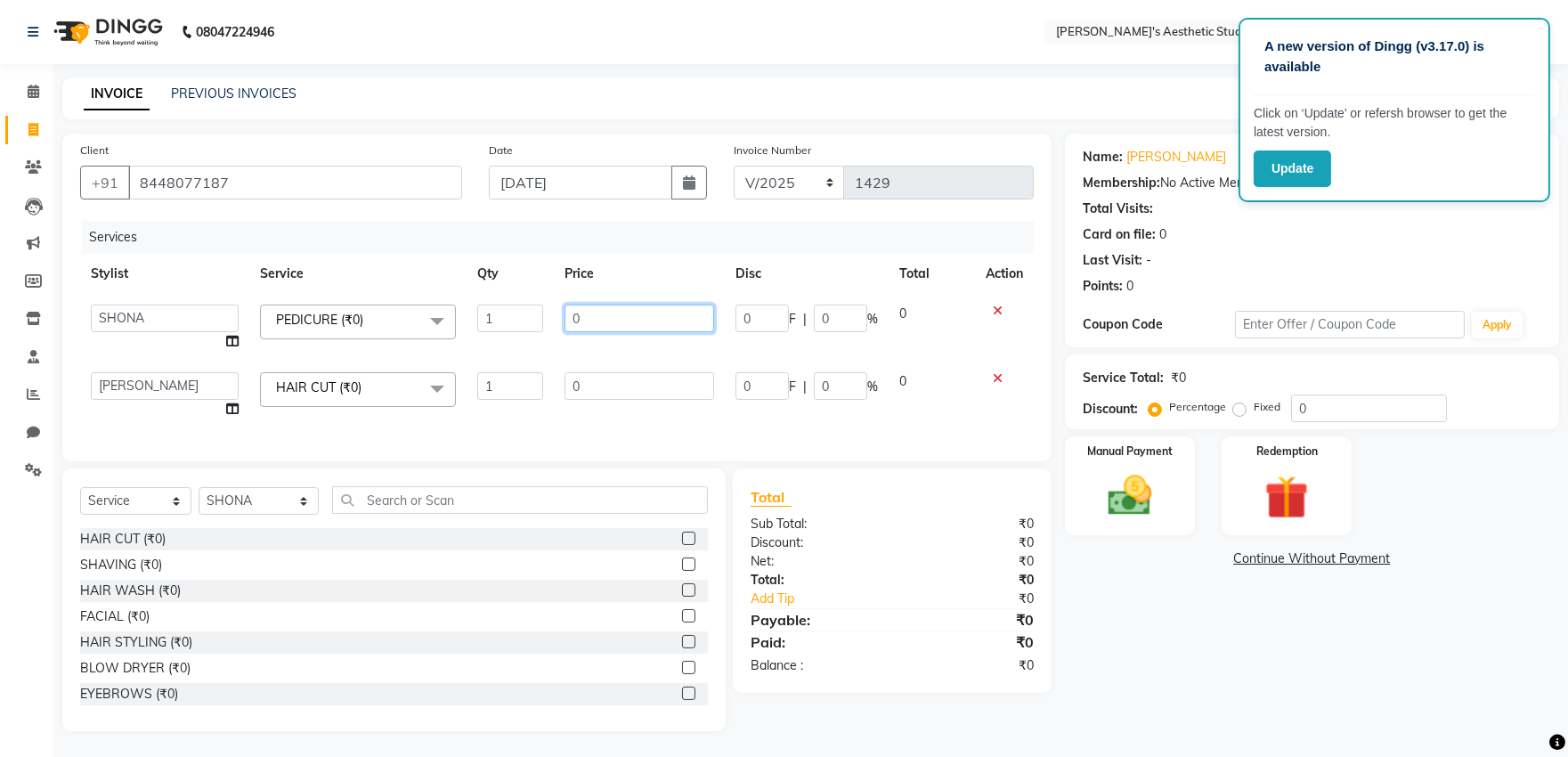
click at [663, 306] on input "0" at bounding box center [639, 319] width 150 height 28
type input "01200"
click at [627, 371] on td "0" at bounding box center [646, 395] width 174 height 68
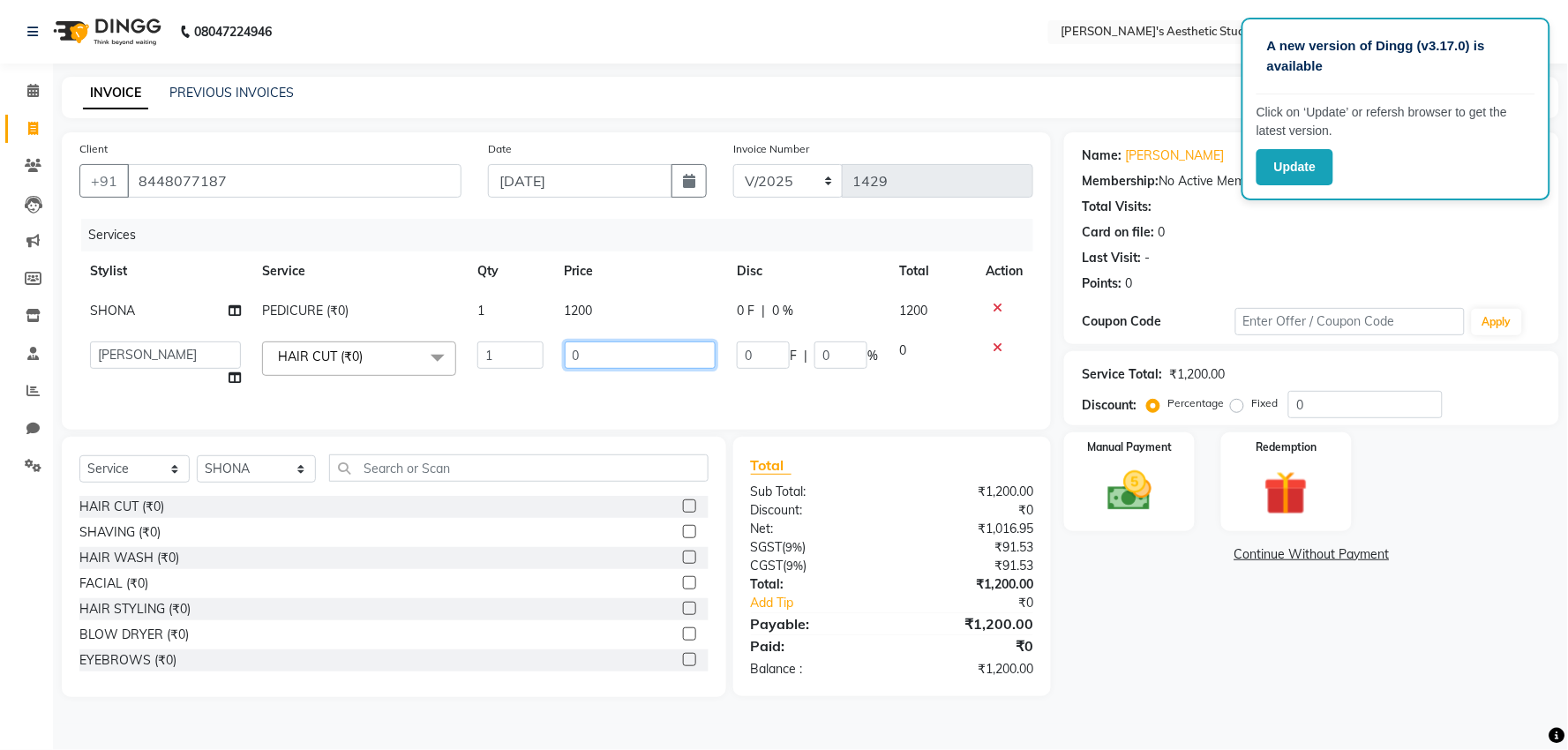
click at [622, 356] on input "0" at bounding box center [640, 355] width 151 height 28
type input "0700"
click at [1153, 646] on div "Name: Tanpreet Membership: No Active Membership Total Visits: Card on file: 0 L…" at bounding box center [1318, 414] width 508 height 565
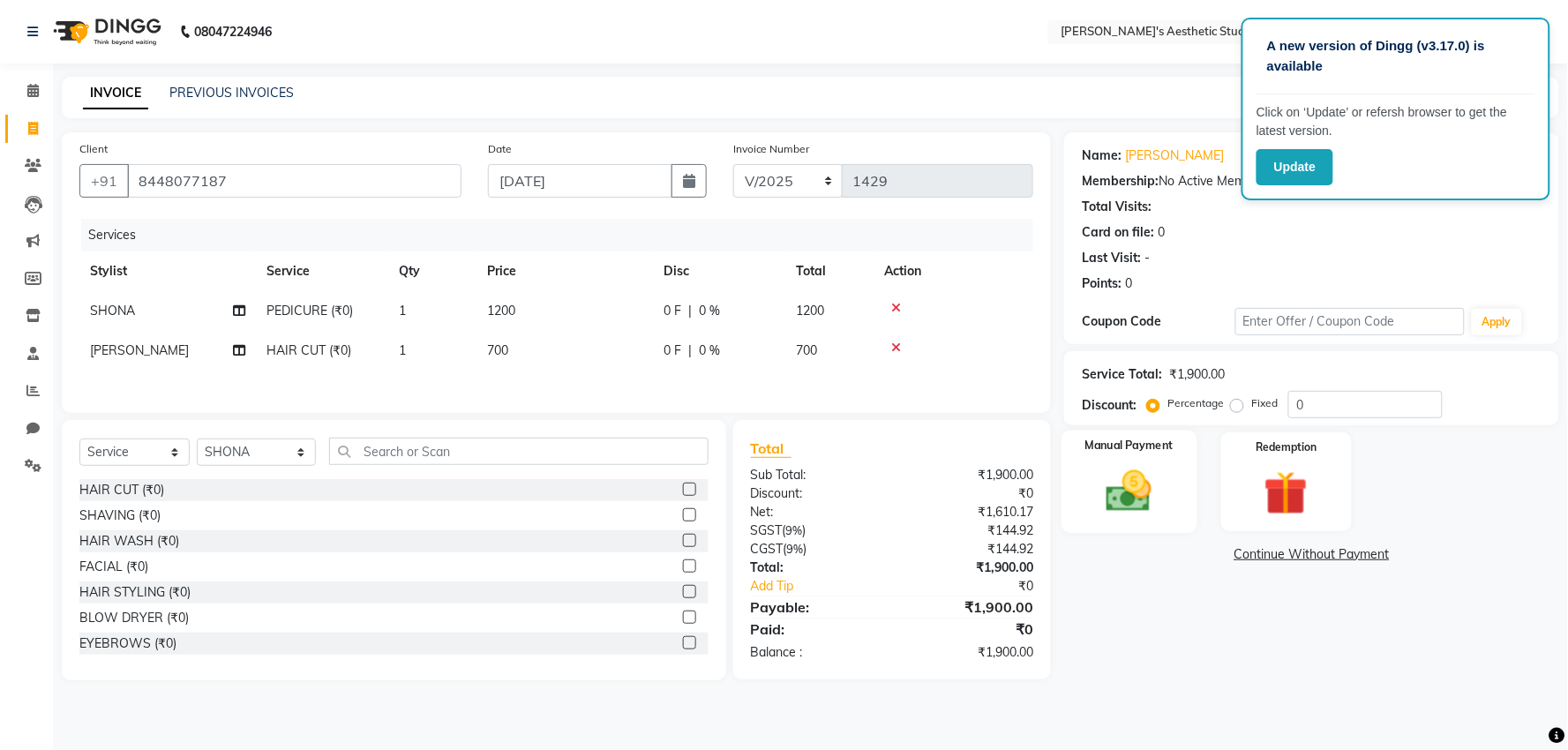
click at [1151, 501] on img at bounding box center [1129, 491] width 74 height 53
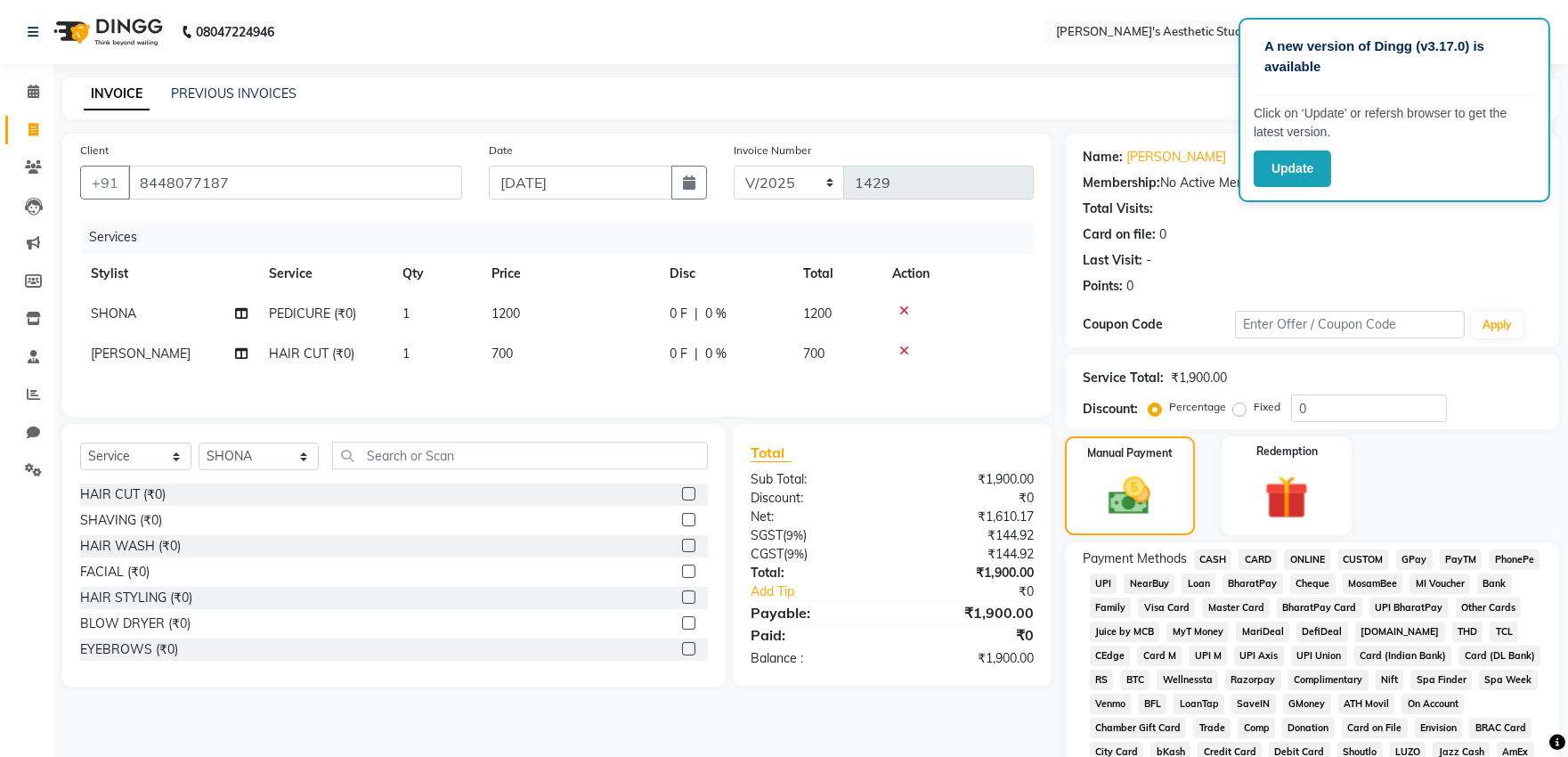
click at [1302, 563] on span "ONLINE" at bounding box center [1308, 559] width 47 height 21
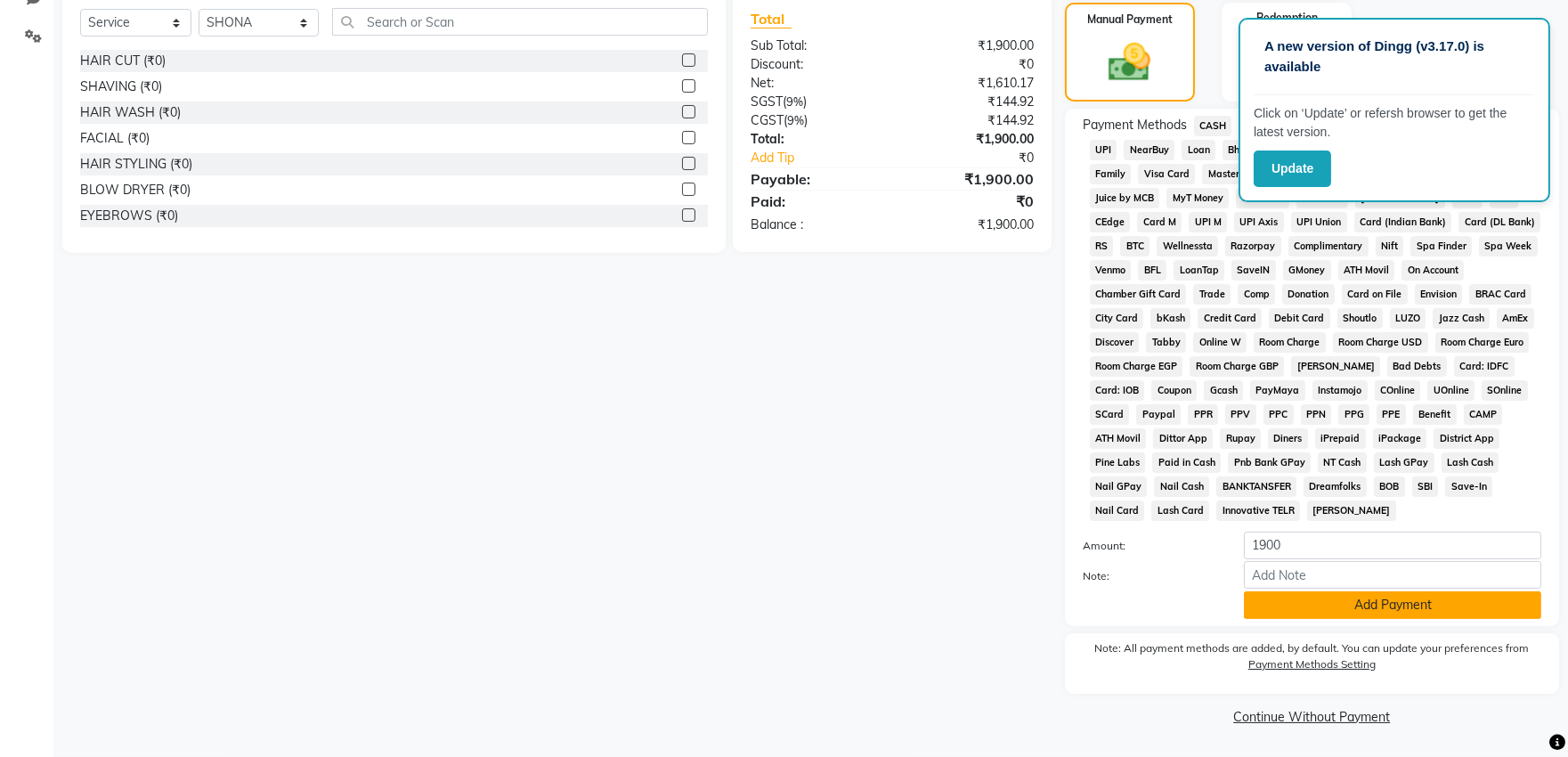
scroll to position [437, 0]
click at [1325, 602] on button "Add Payment" at bounding box center [1392, 605] width 297 height 28
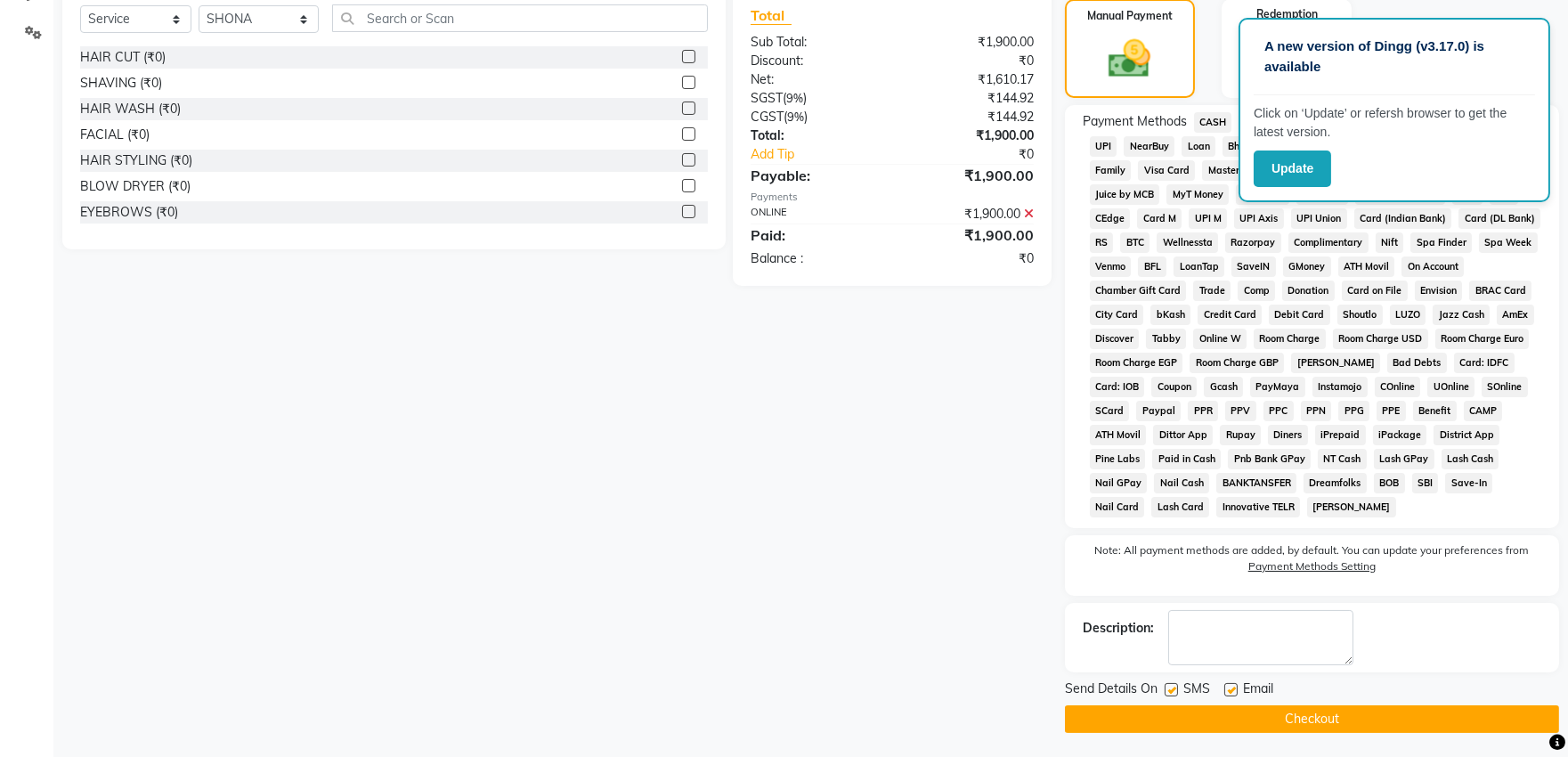
click at [1226, 692] on label at bounding box center [1230, 689] width 13 height 13
click at [1226, 692] on input "checkbox" at bounding box center [1230, 690] width 12 height 12
checkbox input "false"
click at [1176, 694] on label at bounding box center [1171, 689] width 13 height 13
click at [1176, 694] on input "checkbox" at bounding box center [1171, 690] width 12 height 12
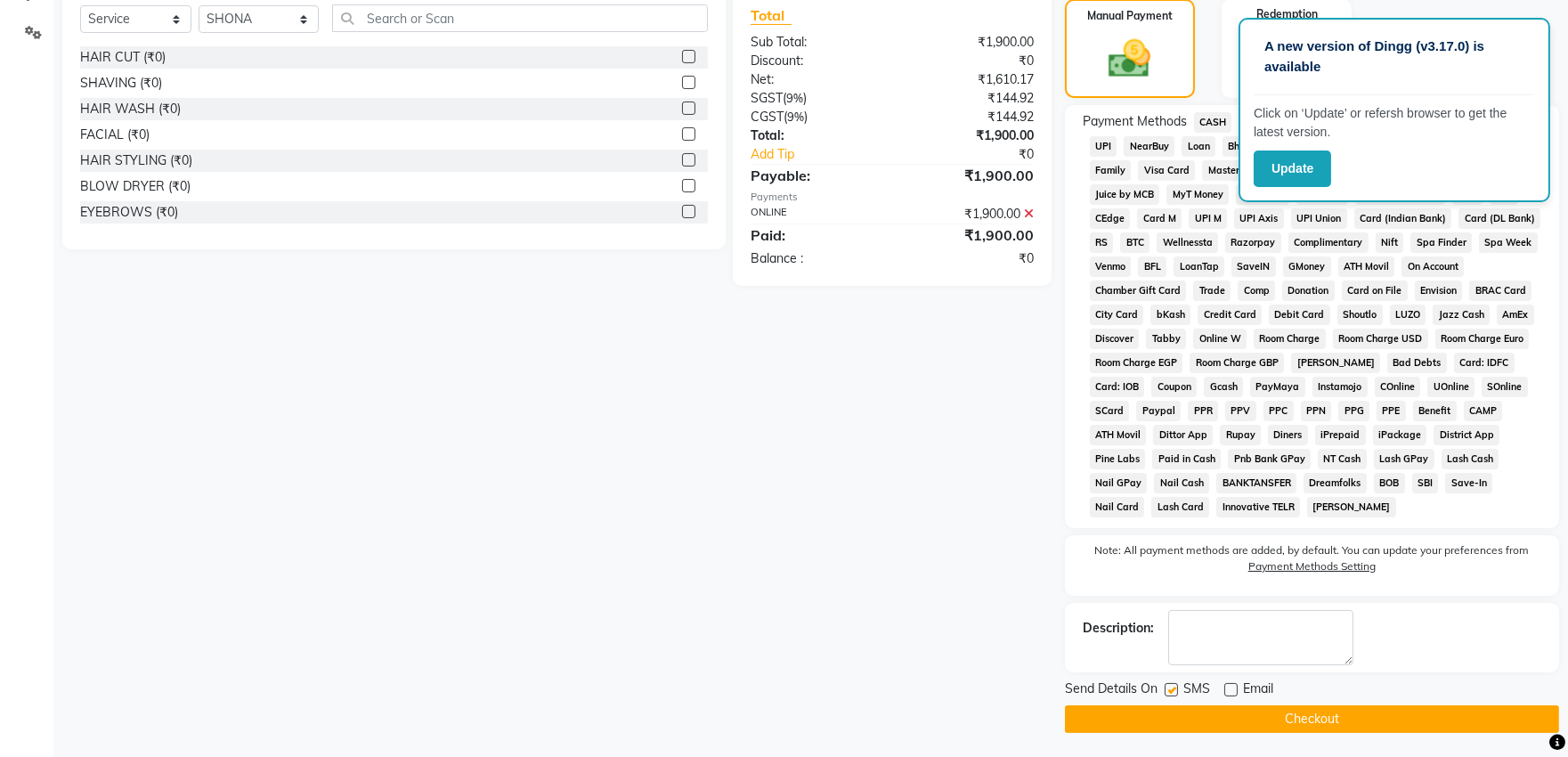
checkbox input "false"
click at [1177, 709] on button "Checkout" at bounding box center [1312, 719] width 494 height 28
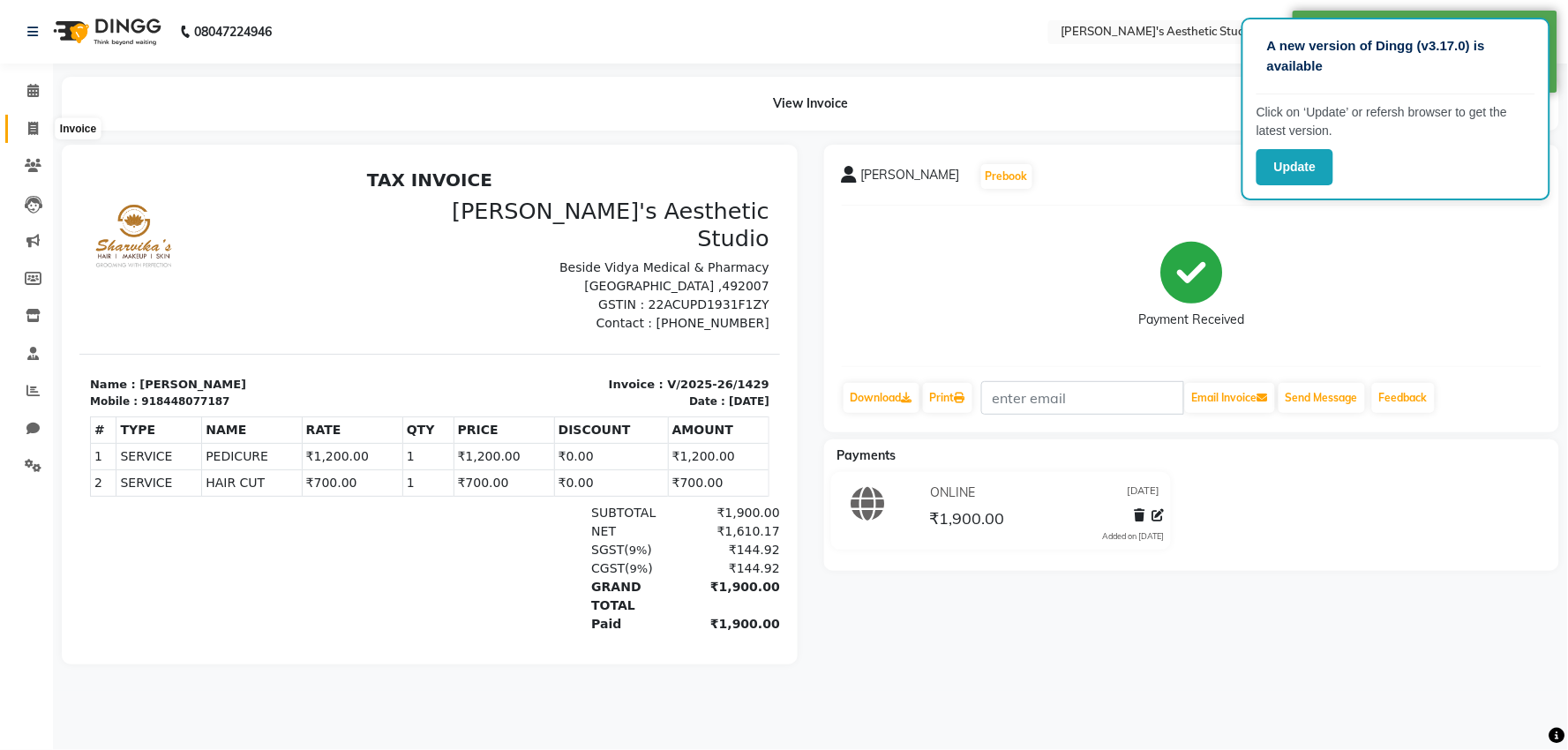
click at [22, 132] on span at bounding box center [32, 129] width 31 height 21
select select "service"
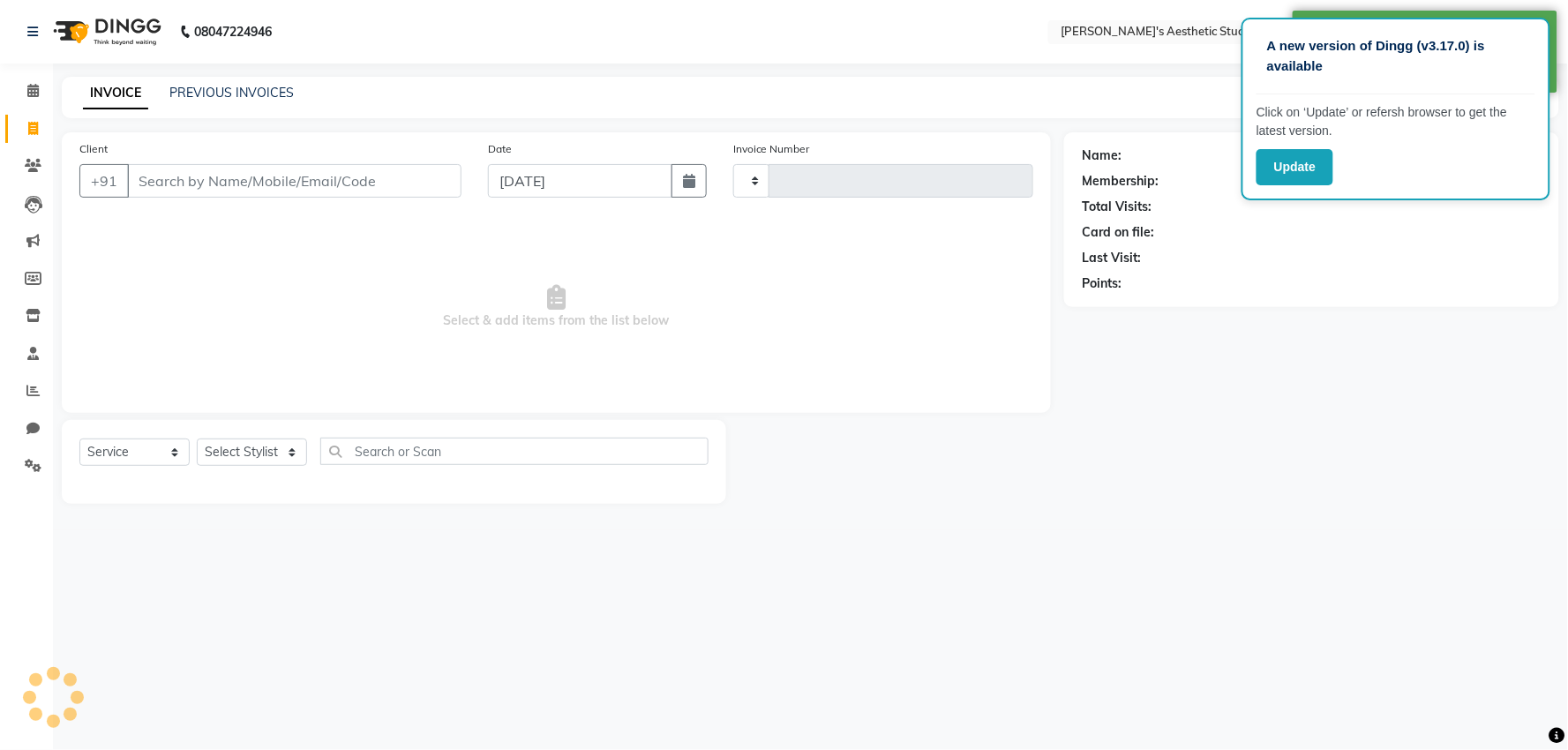
type input "1430"
select select "4077"
select select "membership"
click at [429, 171] on input "Client" at bounding box center [294, 181] width 335 height 33
click at [609, 182] on input "[DATE]" at bounding box center [580, 181] width 184 height 33
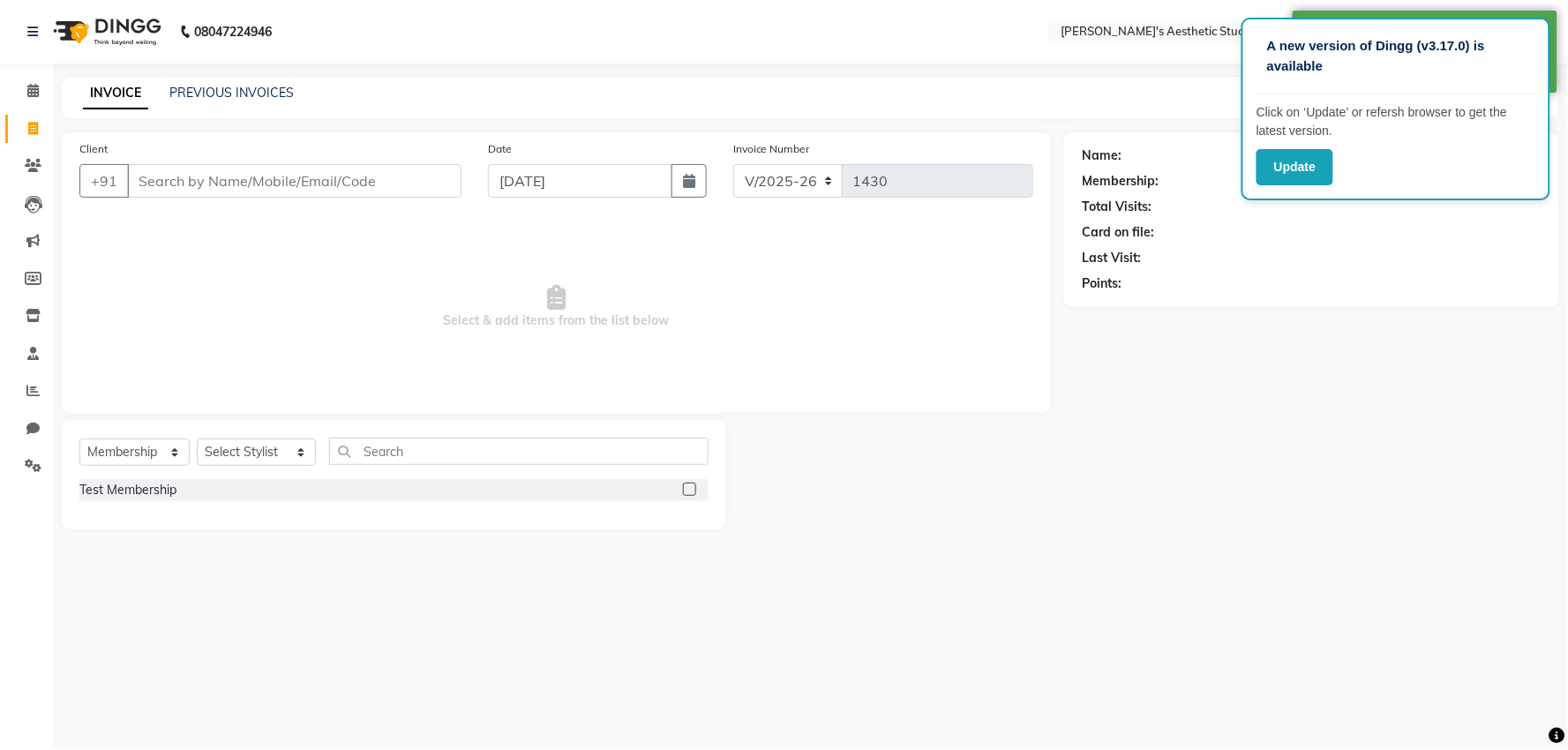
select select "9"
select select "2025"
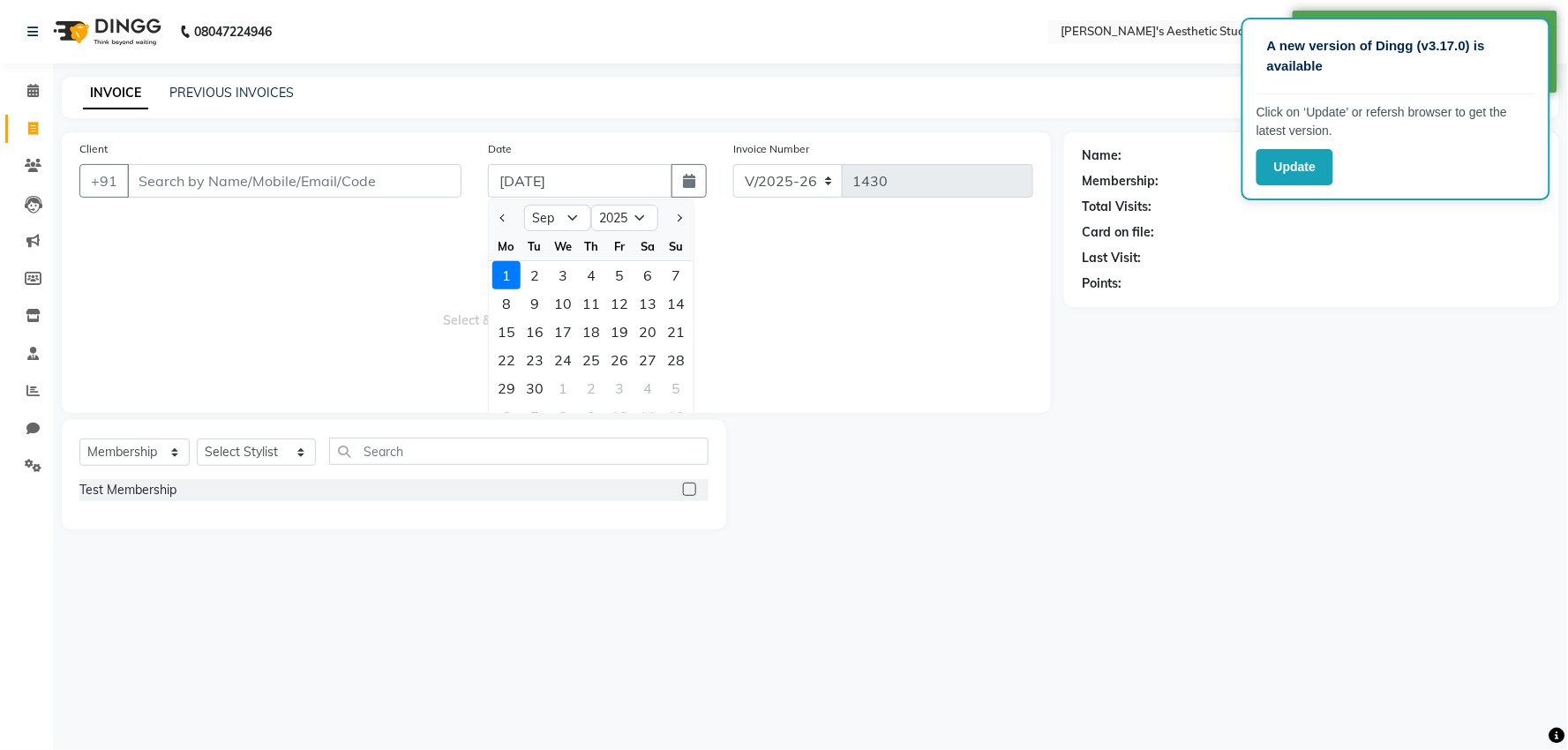
click at [495, 216] on div at bounding box center [507, 218] width 35 height 29
click at [508, 215] on button "Previous month" at bounding box center [503, 218] width 15 height 29
select select "8"
click at [675, 384] on div "31" at bounding box center [675, 388] width 29 height 29
type input "[DATE]"
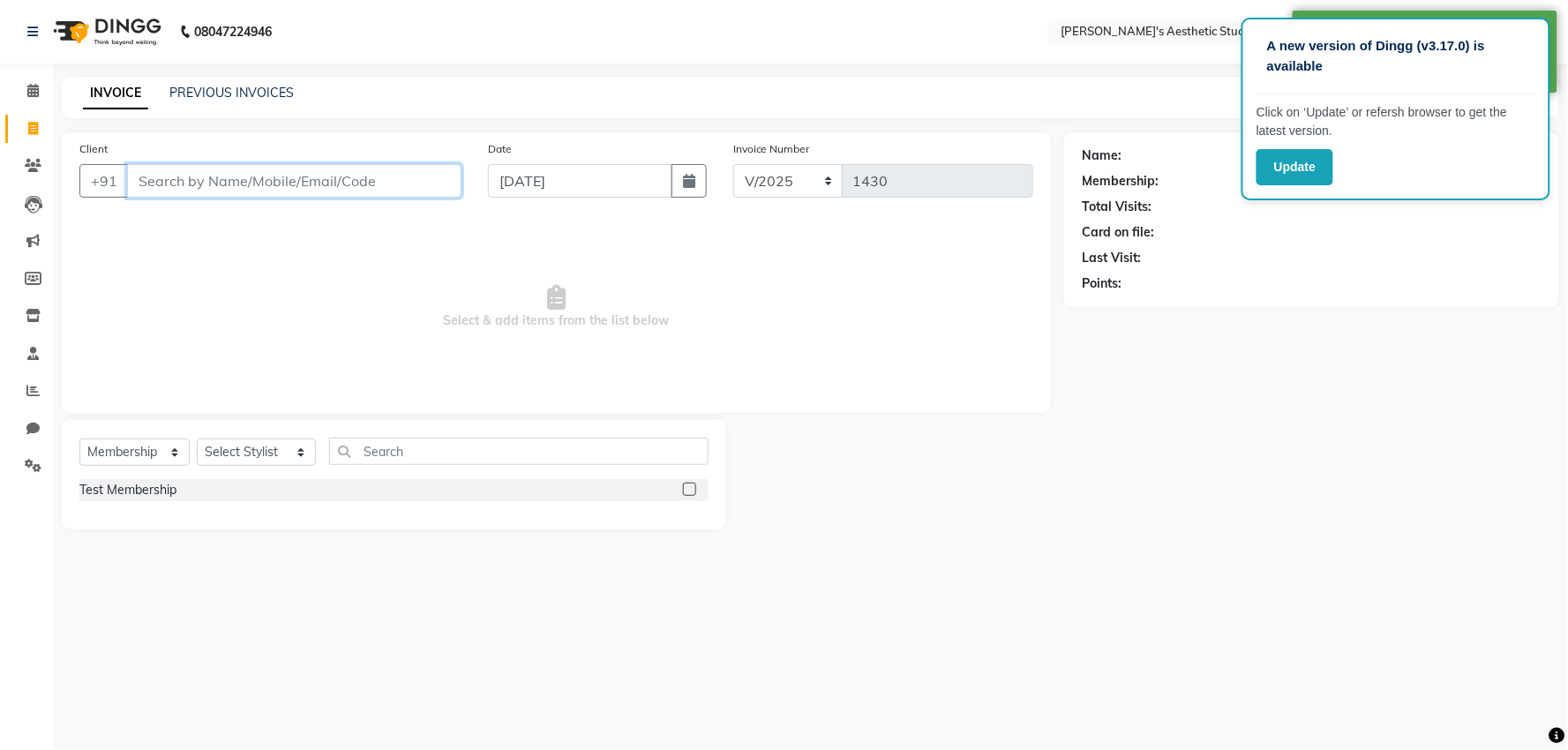
click at [261, 166] on input "Client" at bounding box center [294, 181] width 335 height 33
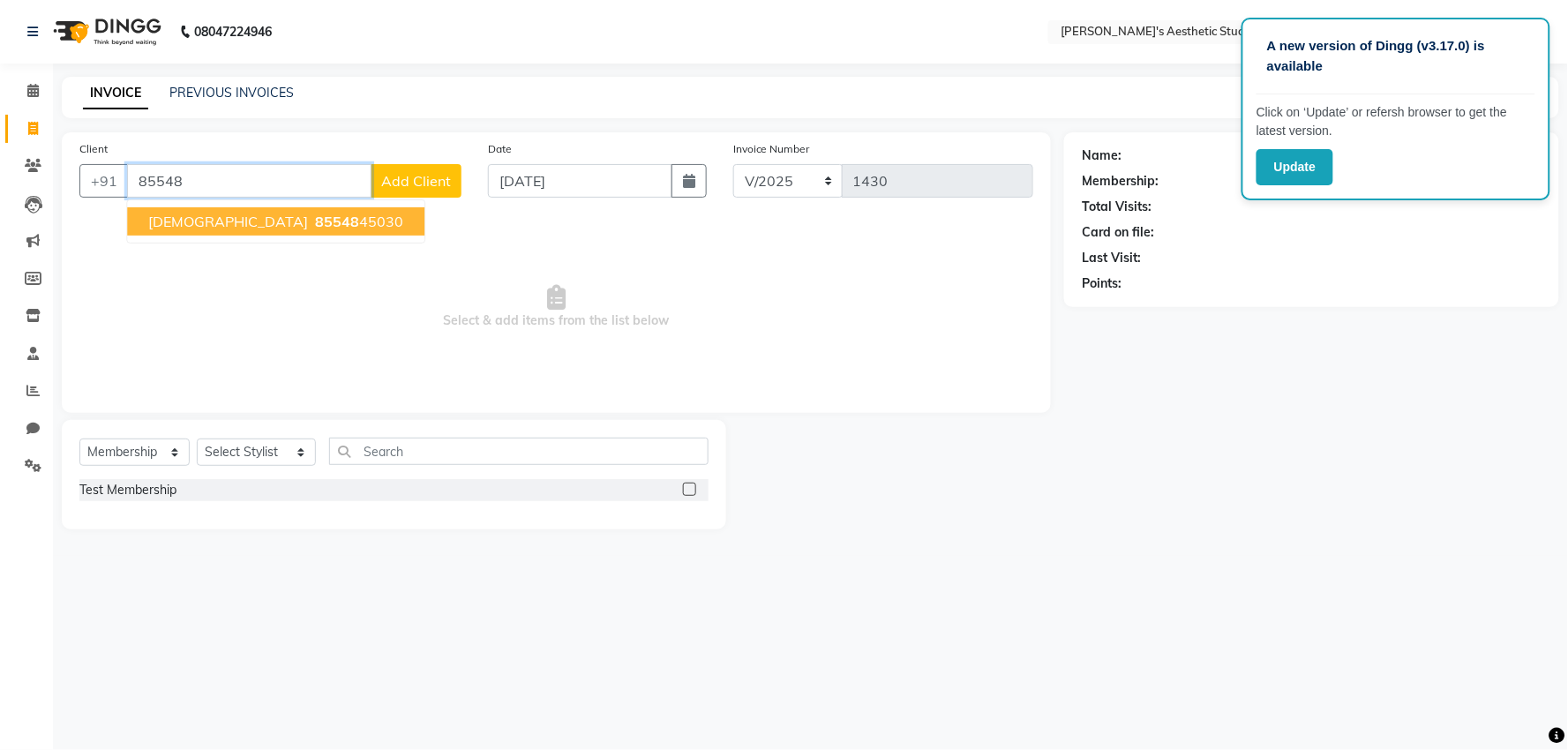
click at [309, 220] on button "YASHHVI 85548 45030" at bounding box center [276, 221] width 297 height 29
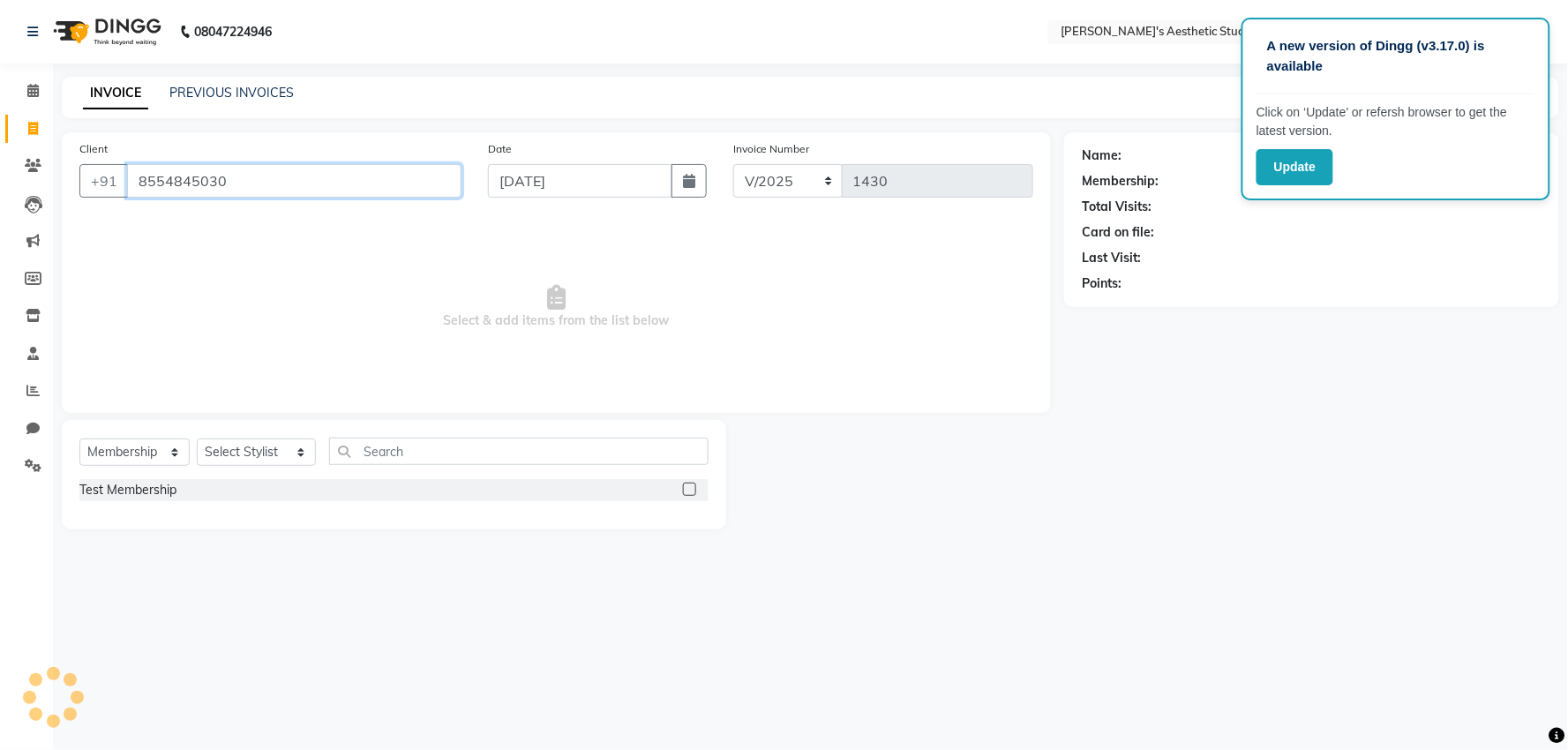
type input "8554845030"
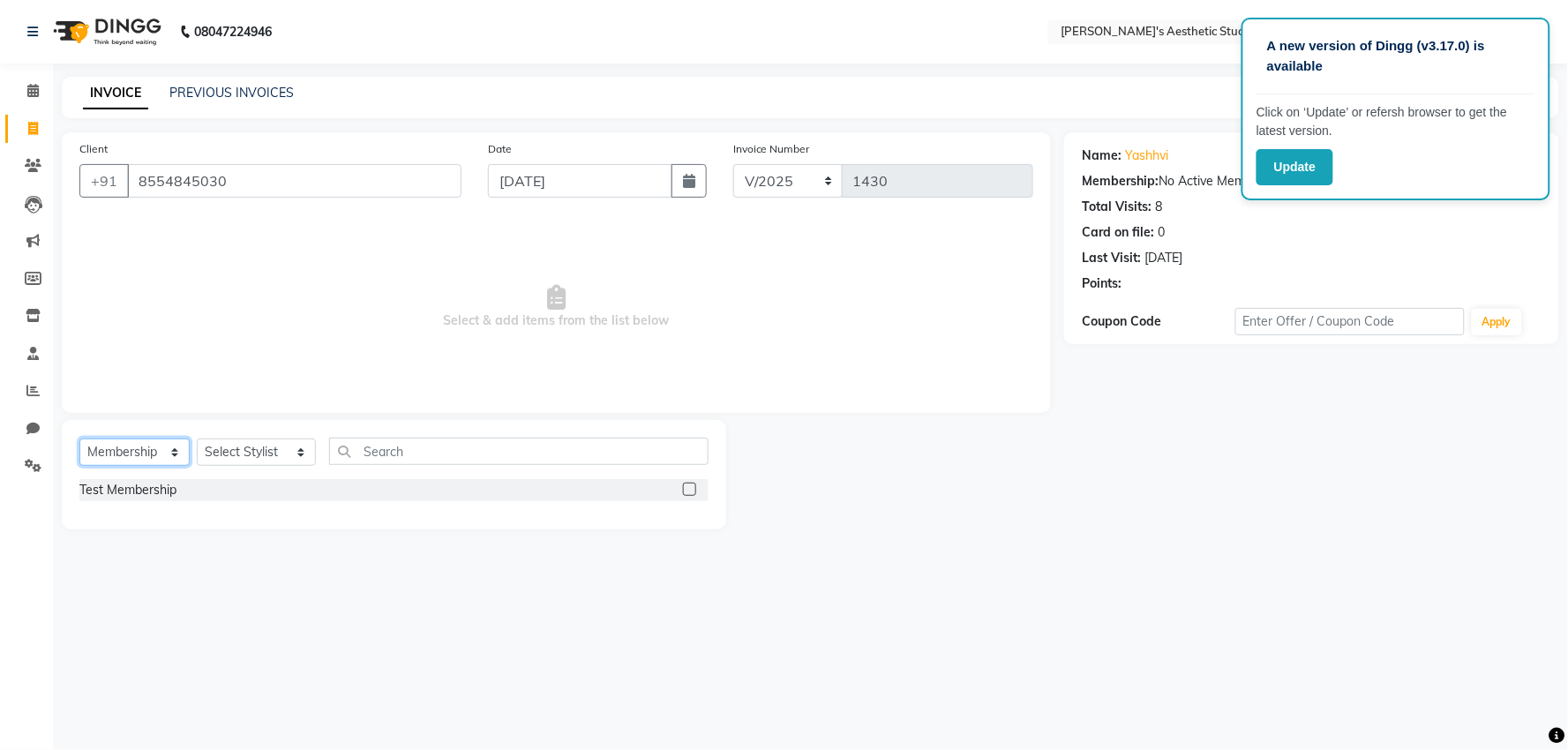
click at [153, 448] on select "Select Service Product Membership Package Voucher Prepaid Gift Card" at bounding box center [135, 452] width 110 height 28
click at [80, 439] on select "Select Service Product Membership Package Voucher Prepaid Gift Card" at bounding box center [135, 452] width 110 height 28
click at [155, 456] on select "Select Service Product Membership Package Voucher Prepaid Gift Card" at bounding box center [135, 452] width 110 height 28
select select "service"
click at [80, 439] on select "Select Service Product Membership Package Voucher Prepaid Gift Card" at bounding box center [135, 452] width 110 height 28
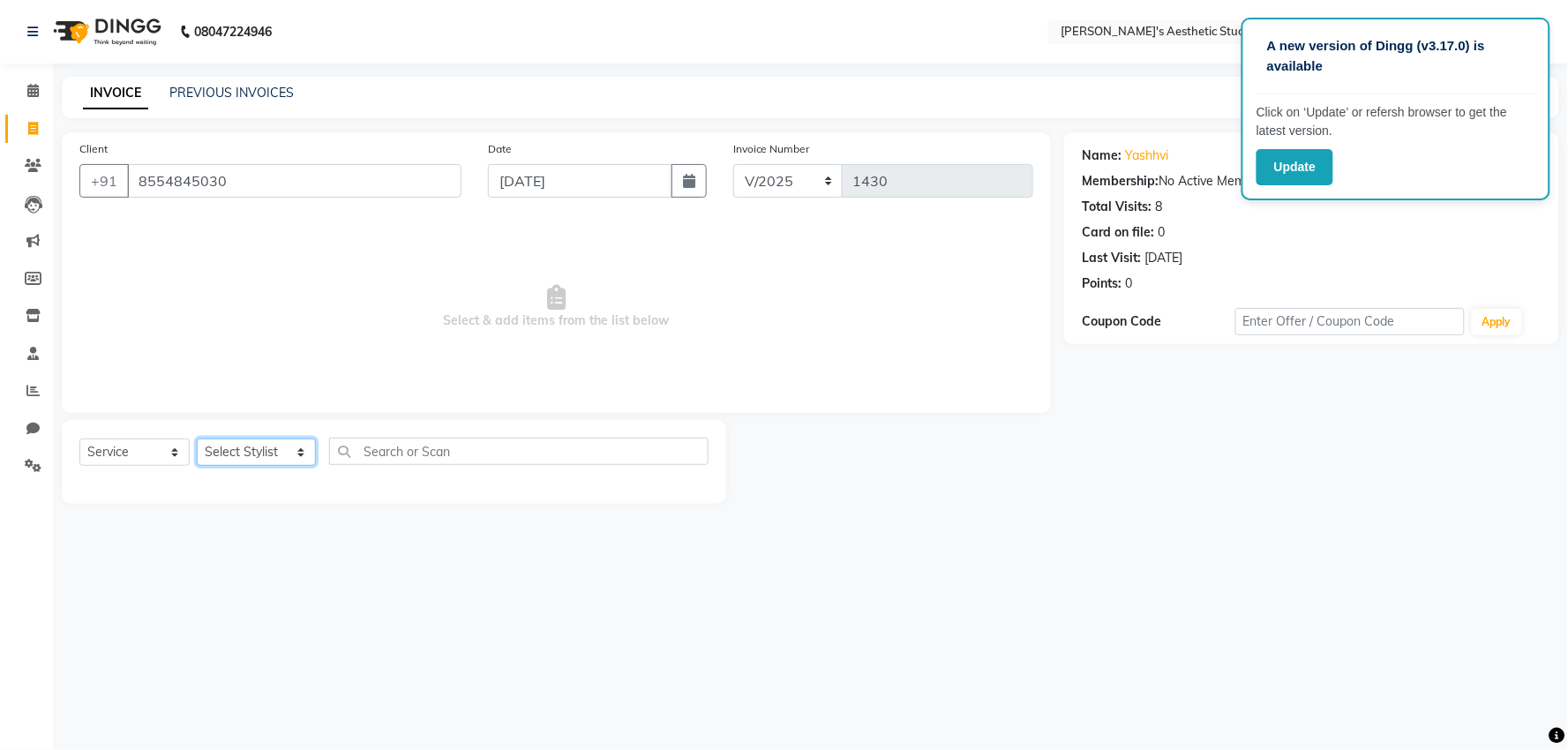
click at [280, 452] on select "Select Stylist AVINIHAL BHUMI GURPREET KAUR MANISHA RAJPUT MEHAR NIGAR (STUDENT…" at bounding box center [256, 452] width 119 height 28
select select "21639"
click at [197, 439] on select "Select Stylist AVINIHAL BHUMI GURPREET KAUR MANISHA RAJPUT MEHAR NIGAR (STUDENT…" at bounding box center [256, 452] width 119 height 28
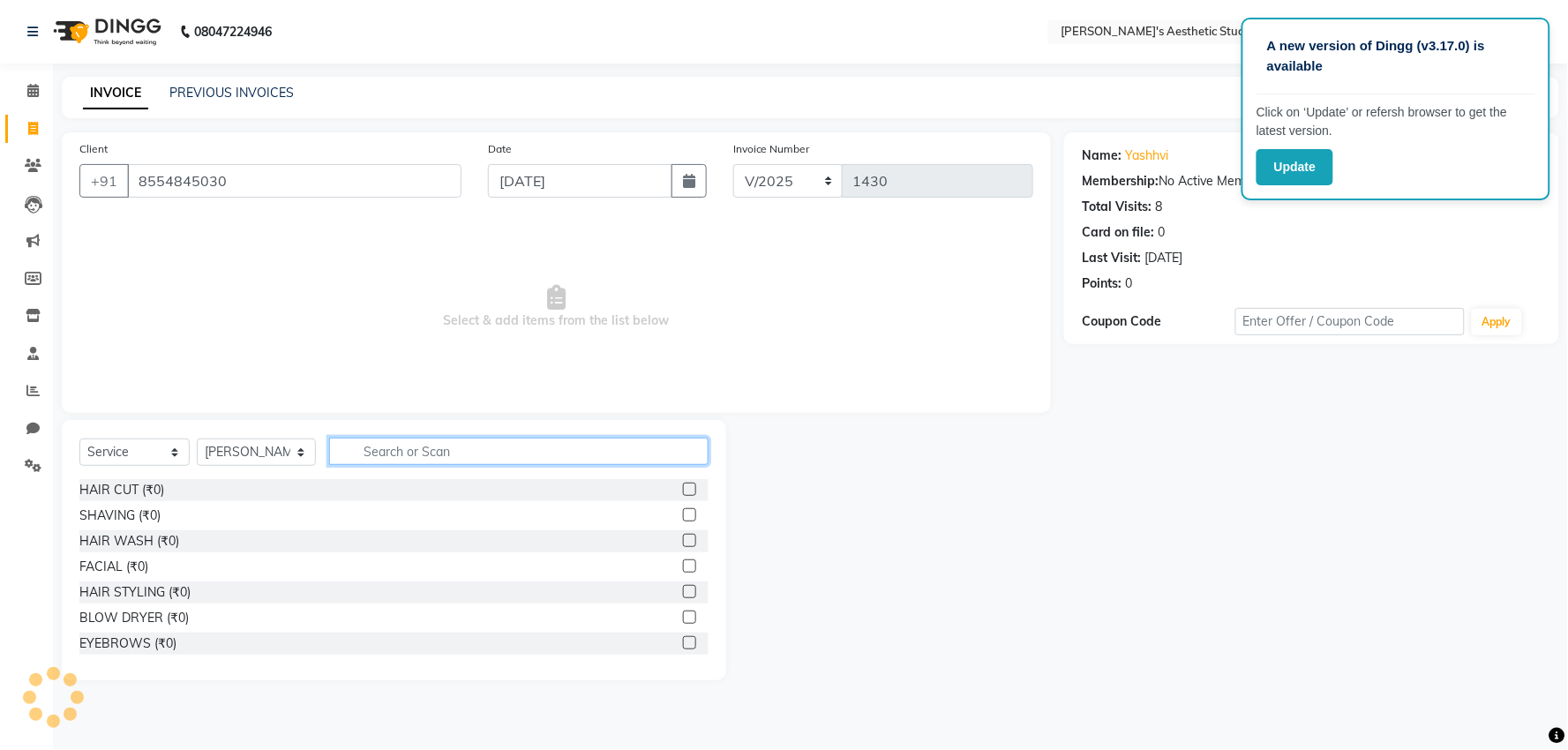
click at [430, 447] on input "text" at bounding box center [518, 452] width 379 height 28
click at [683, 486] on label at bounding box center [689, 488] width 13 height 13
click at [683, 486] on input "checkbox" at bounding box center [689, 490] width 12 height 12
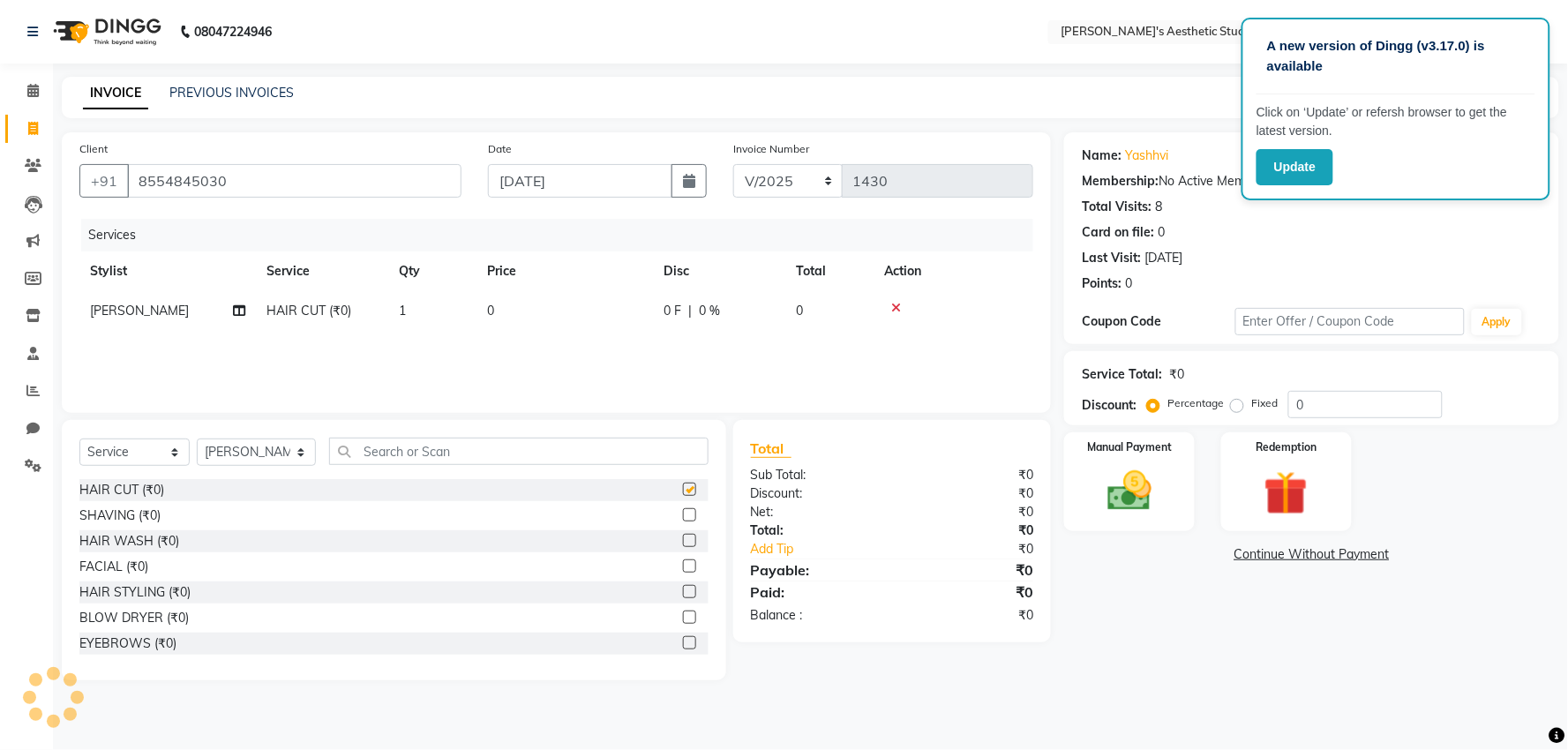
checkbox input "false"
click at [614, 302] on td "0" at bounding box center [564, 311] width 176 height 39
select select "21639"
click at [612, 311] on input "0" at bounding box center [640, 316] width 151 height 28
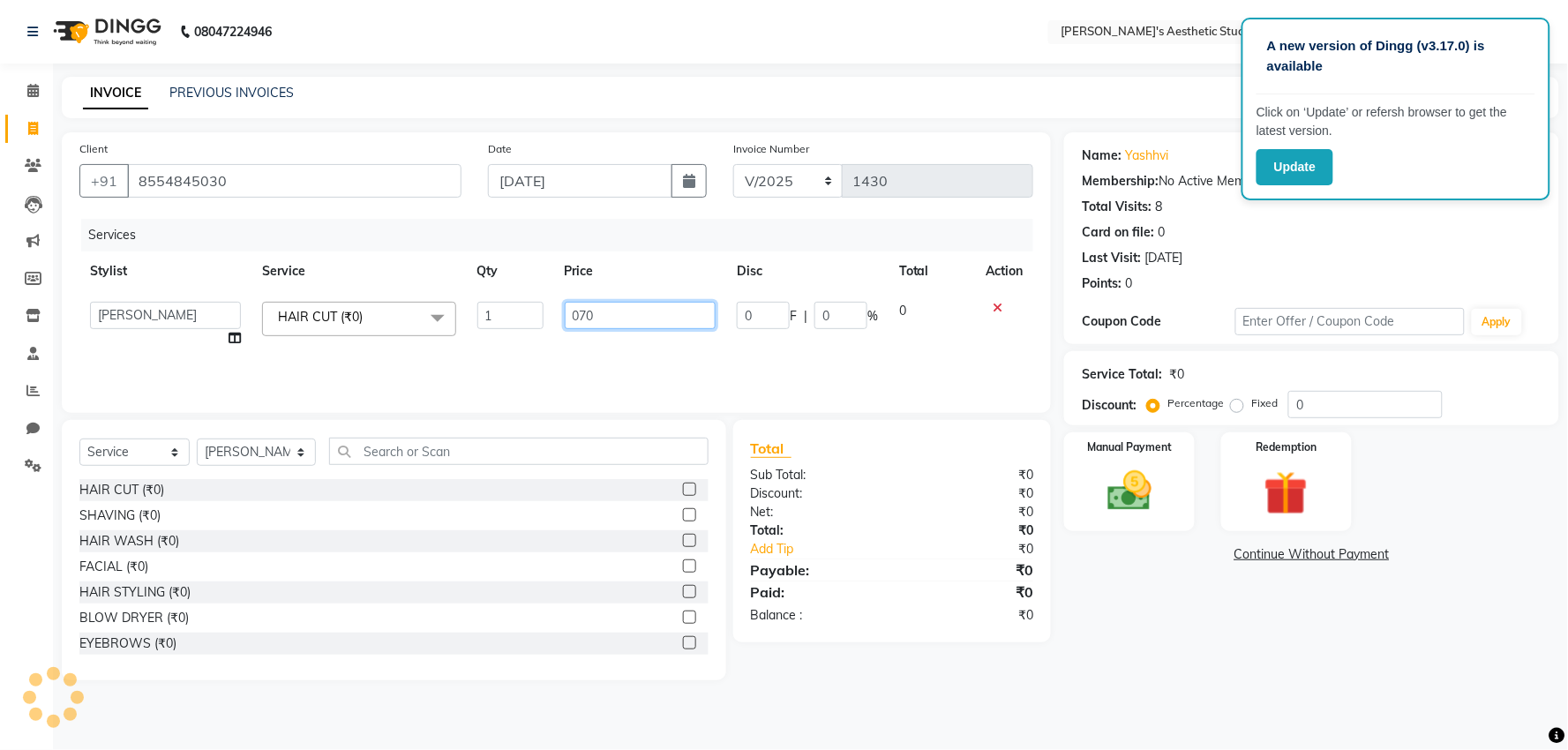
type input "0700"
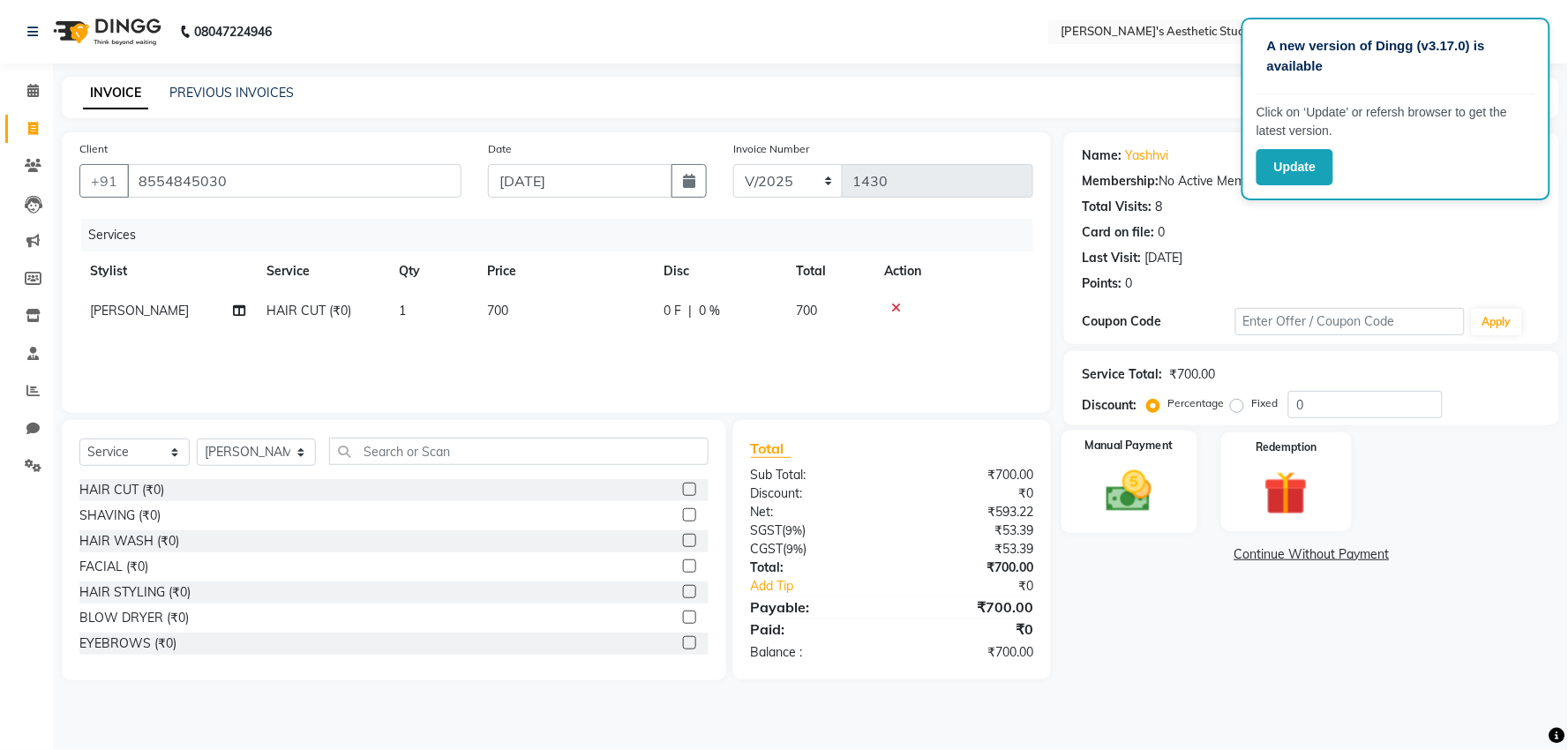
drag, startPoint x: 1165, startPoint y: 486, endPoint x: 1213, endPoint y: 531, distance: 65.8
click at [1165, 487] on img at bounding box center [1129, 491] width 74 height 53
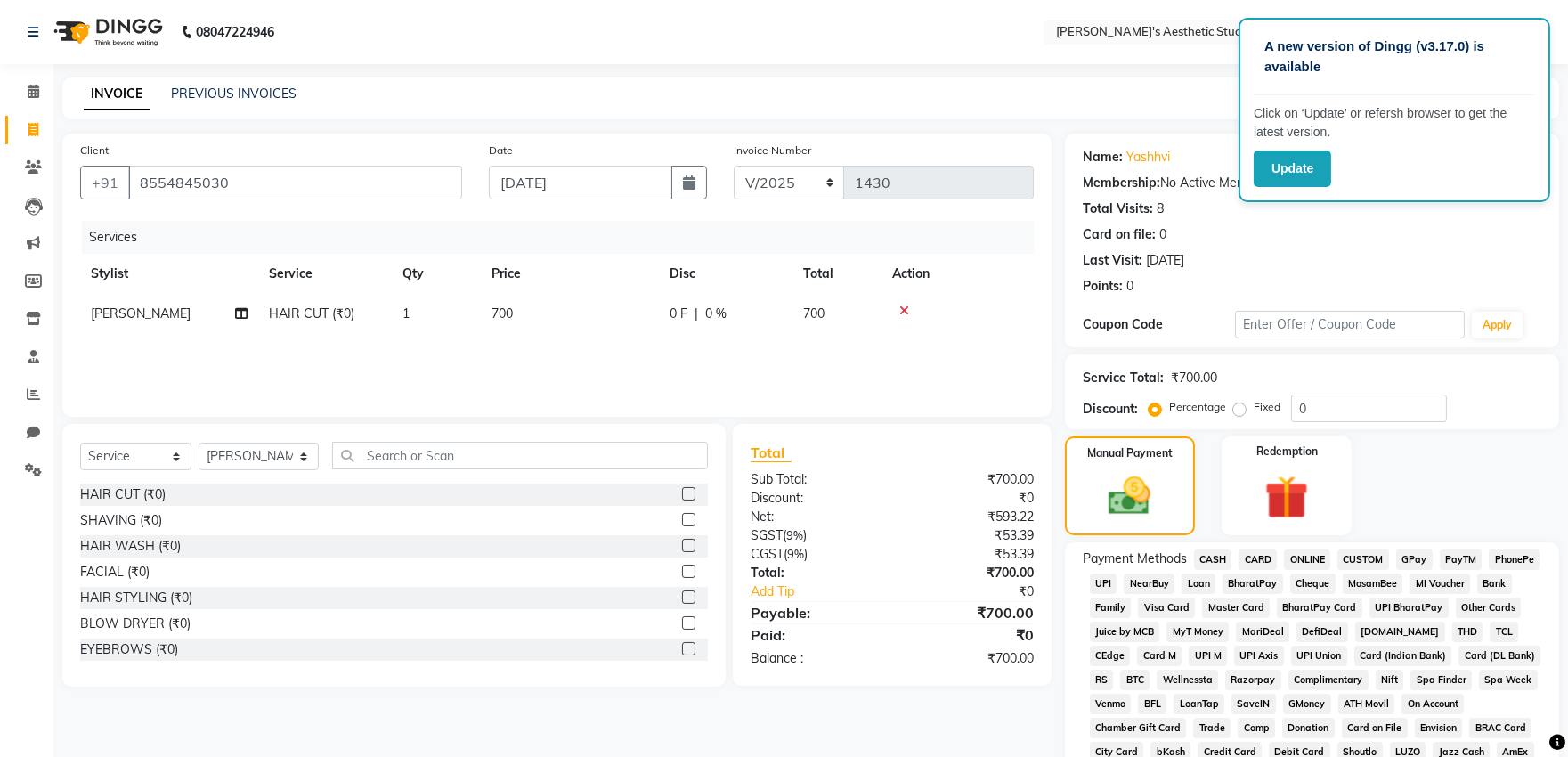
click at [1307, 556] on span "ONLINE" at bounding box center [1308, 559] width 47 height 21
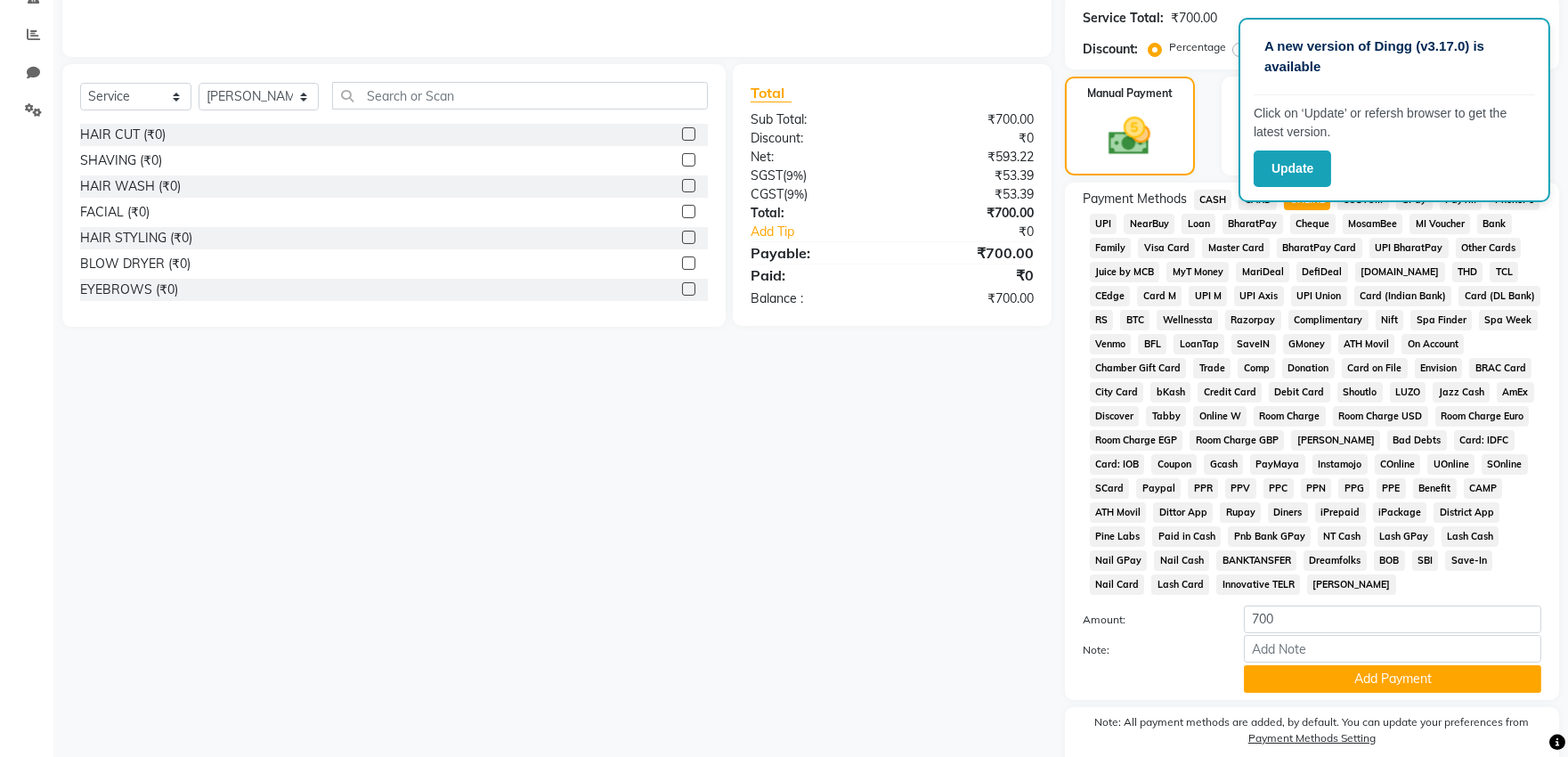
scroll to position [395, 0]
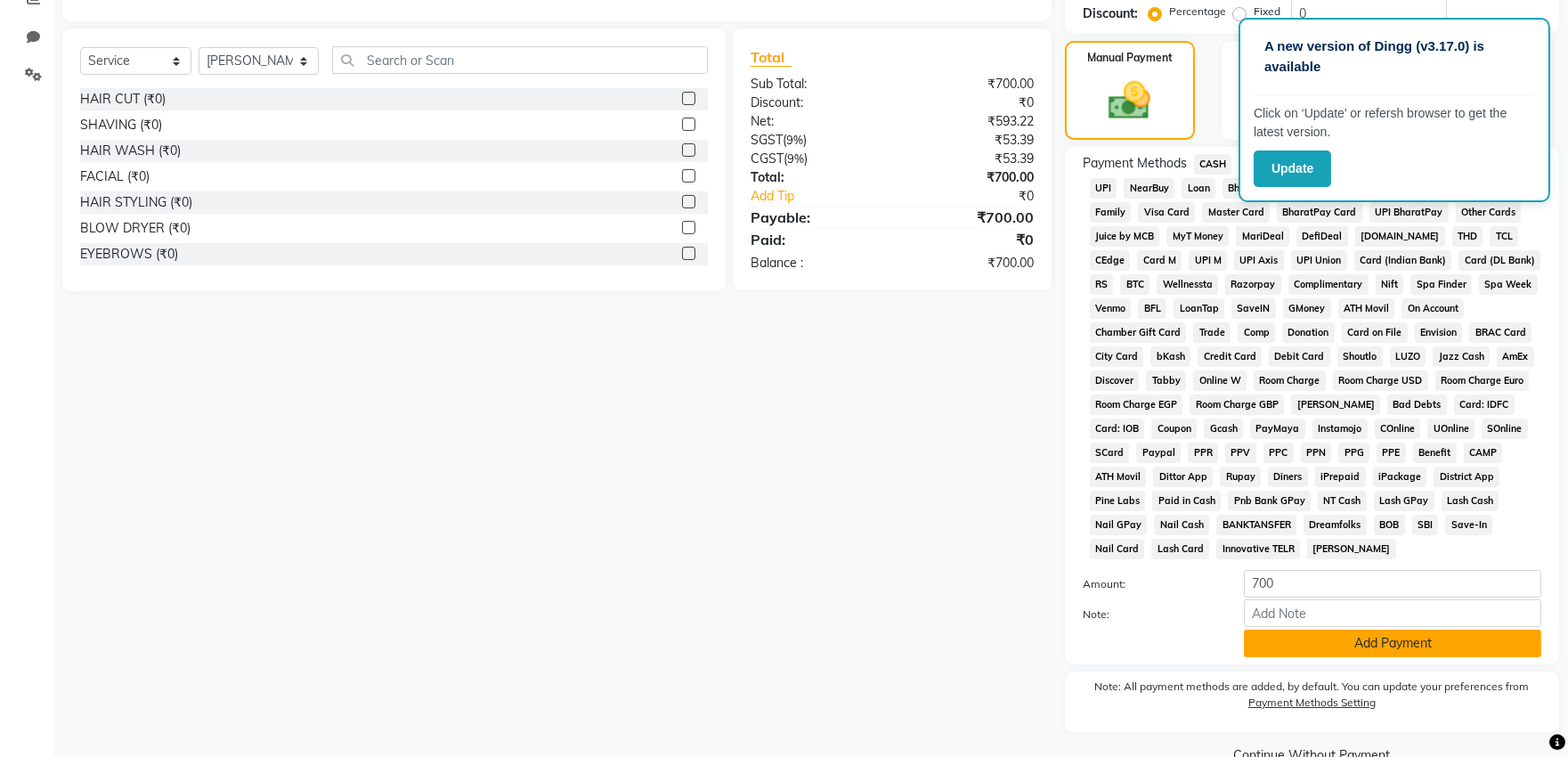
click at [1342, 643] on button "Add Payment" at bounding box center [1392, 644] width 297 height 28
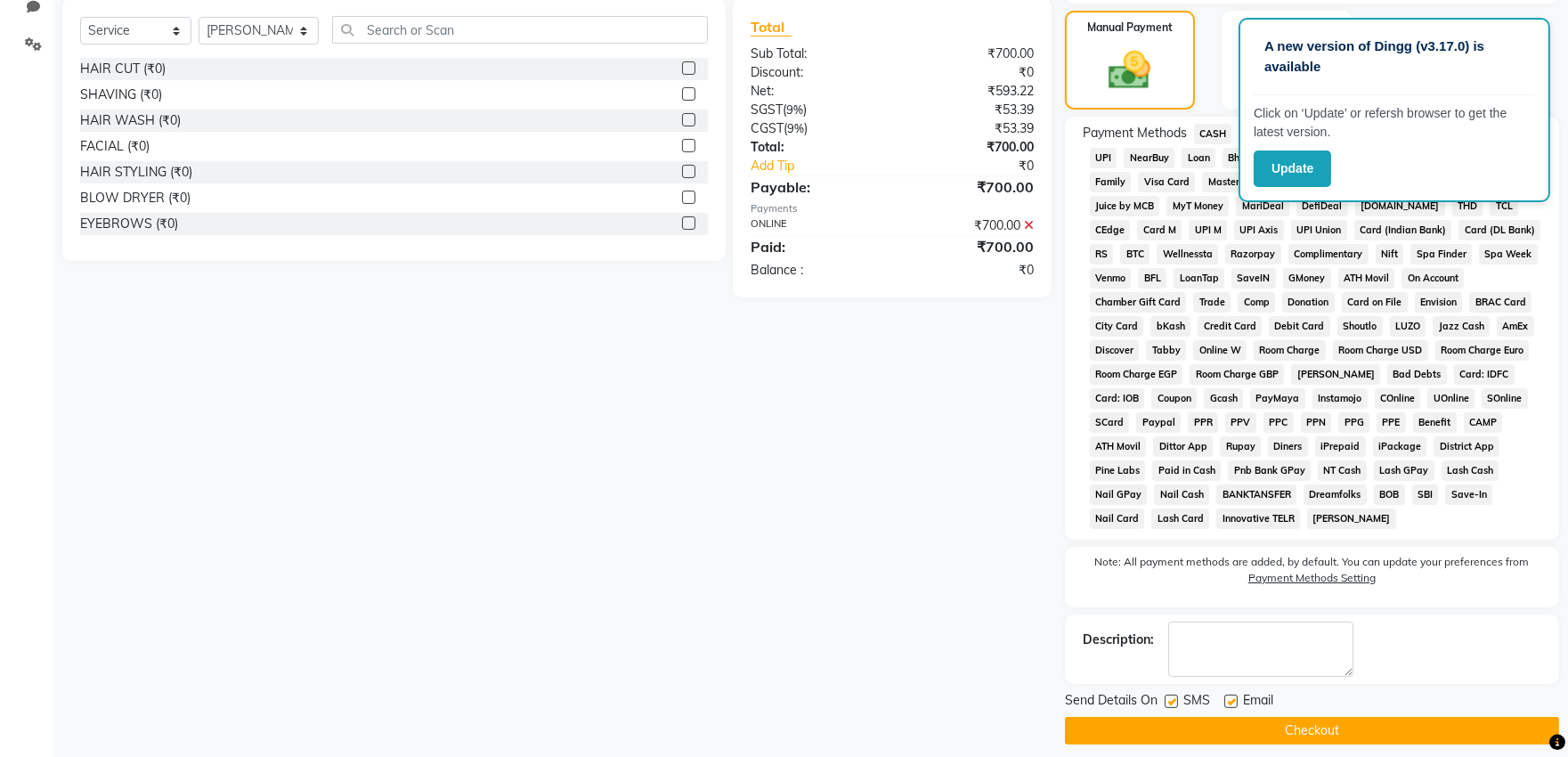
scroll to position [442, 0]
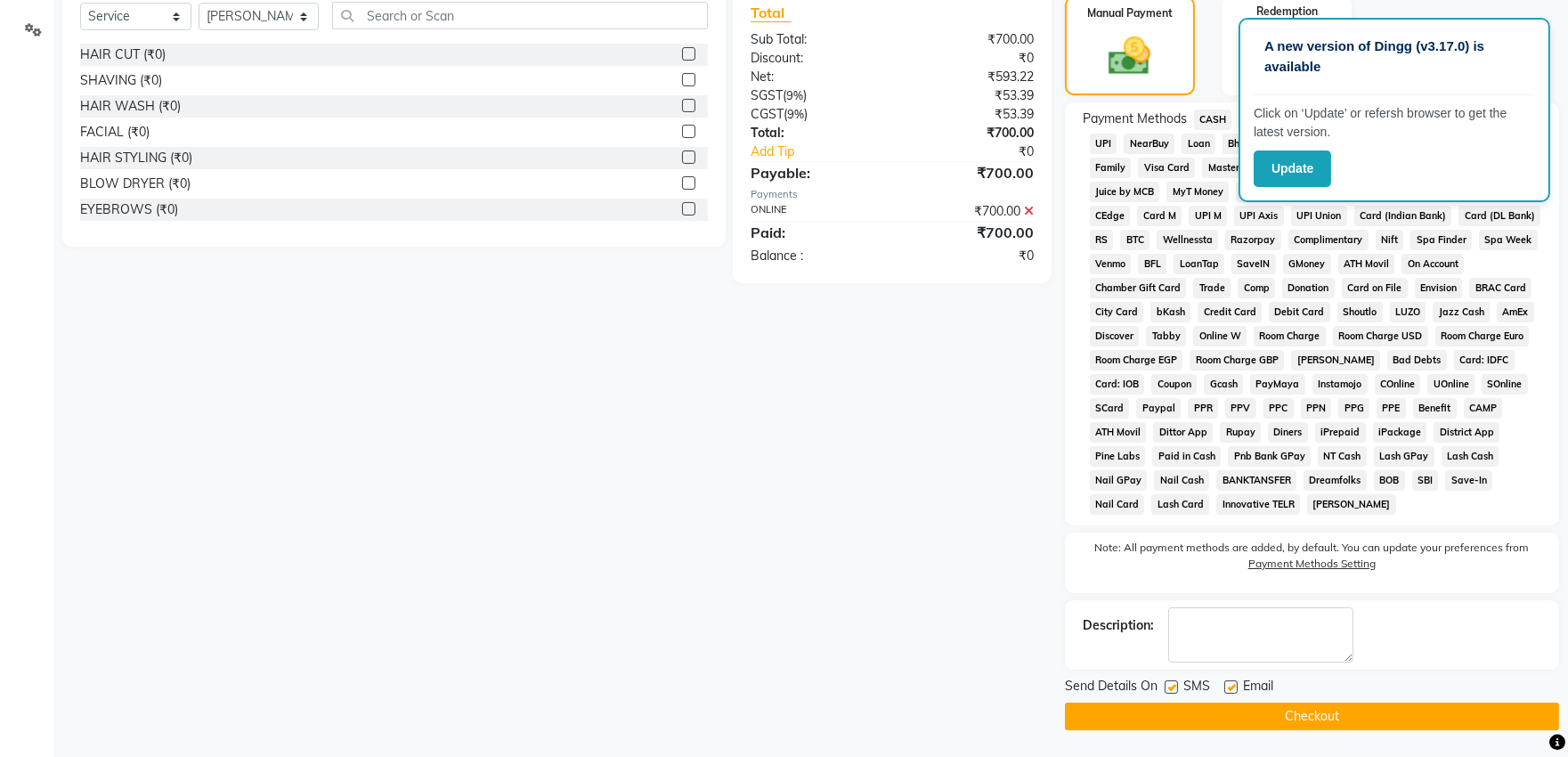
click at [1230, 688] on label at bounding box center [1230, 686] width 13 height 13
click at [1230, 688] on input "checkbox" at bounding box center [1230, 688] width 12 height 12
checkbox input "false"
click at [1168, 688] on label at bounding box center [1171, 686] width 13 height 13
click at [1168, 688] on input "checkbox" at bounding box center [1171, 688] width 12 height 12
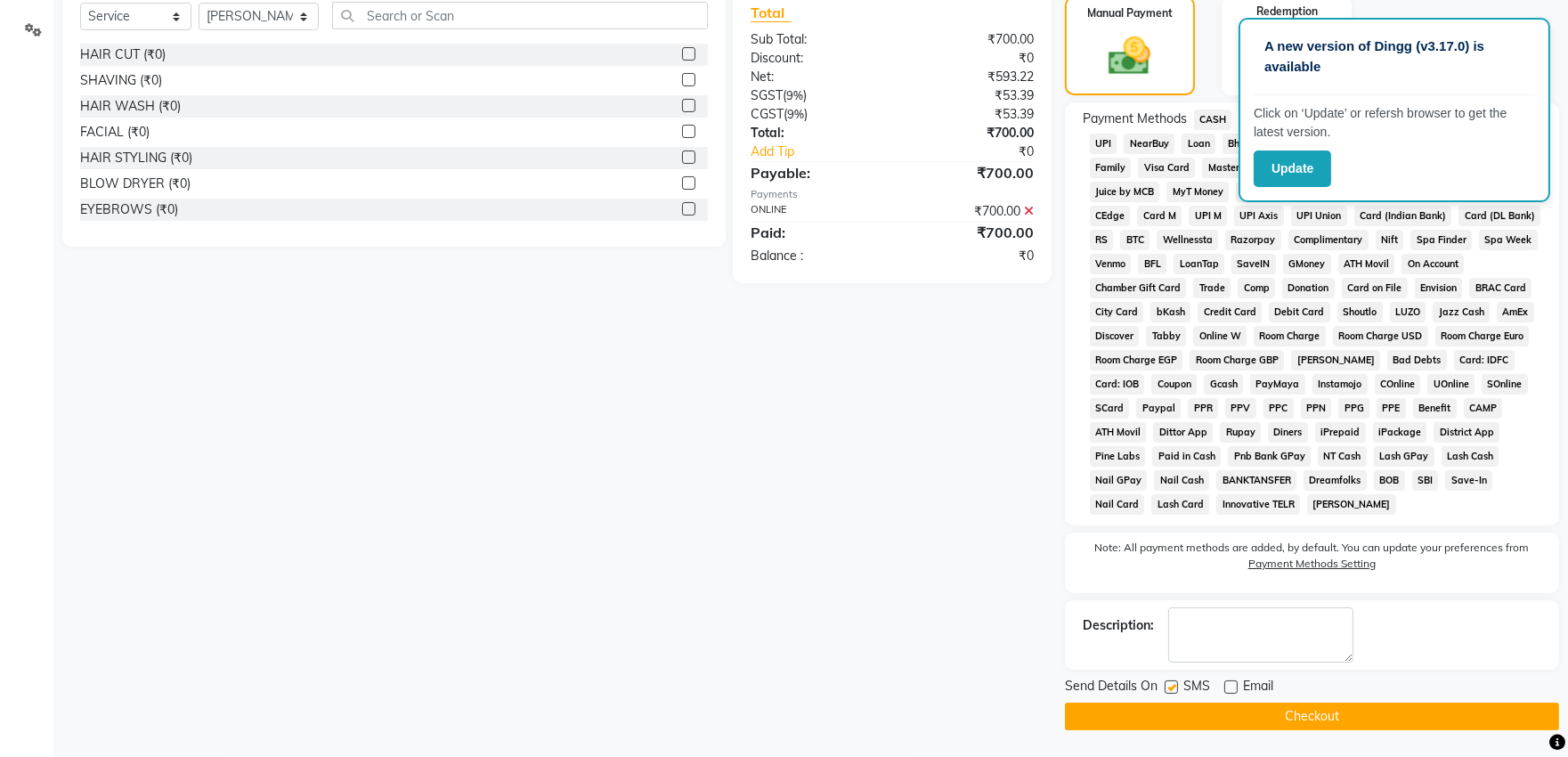
checkbox input "false"
click at [1184, 710] on button "Checkout" at bounding box center [1312, 716] width 494 height 28
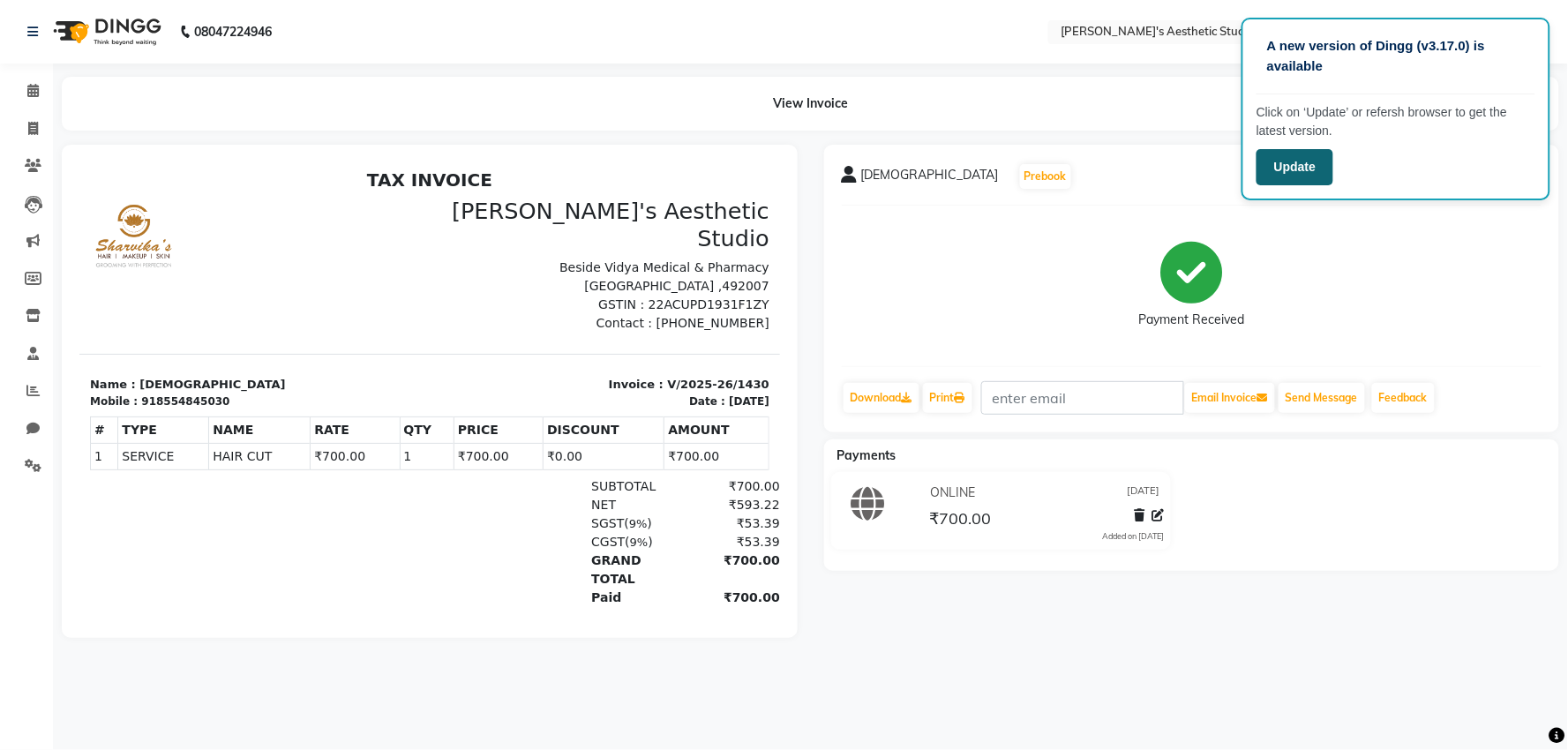
click at [1264, 163] on button "Update" at bounding box center [1294, 166] width 77 height 36
